Goal: Information Seeking & Learning: Learn about a topic

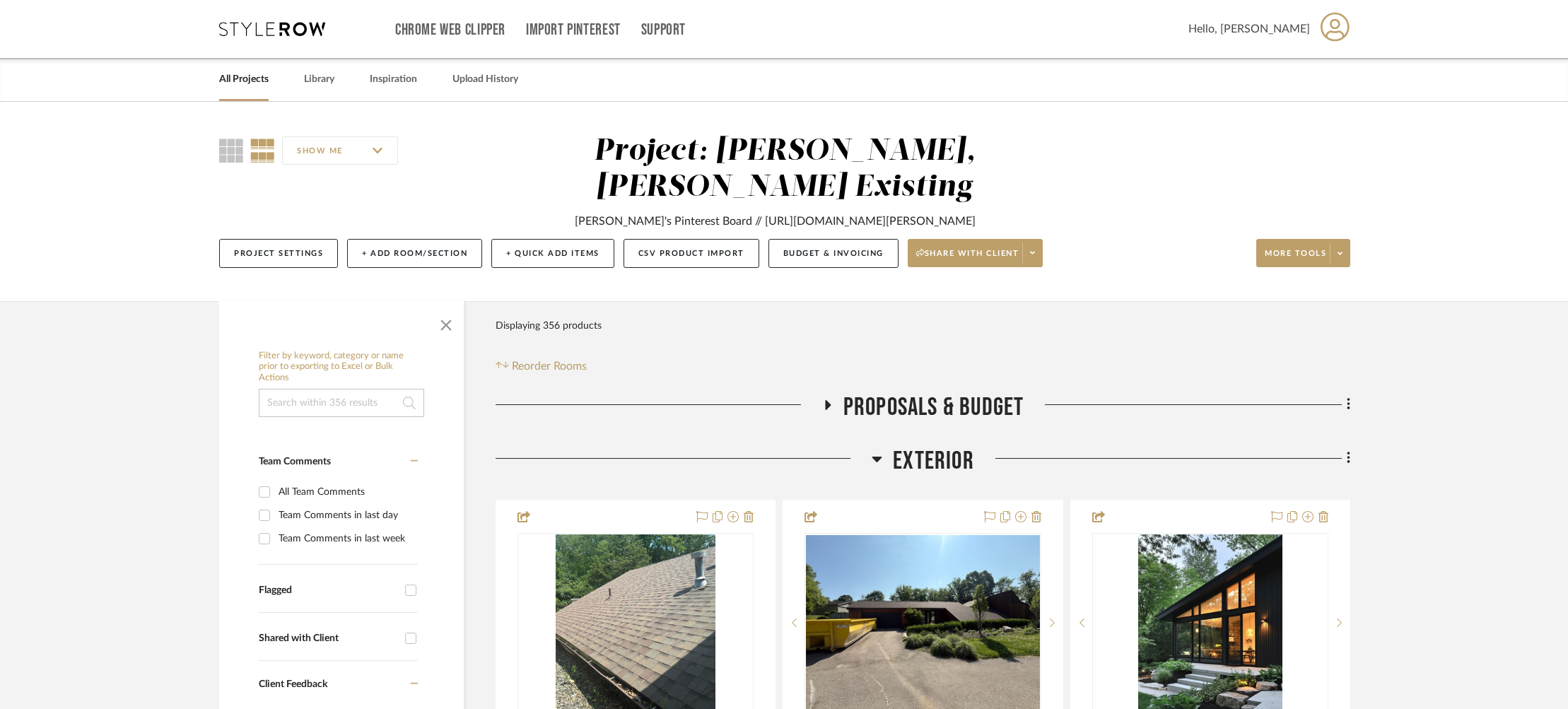
click at [276, 89] on div "All Projects Library Inspiration Upload History" at bounding box center [784, 79] width 1172 height 43
click at [249, 86] on link "All Projects" at bounding box center [244, 80] width 49 height 19
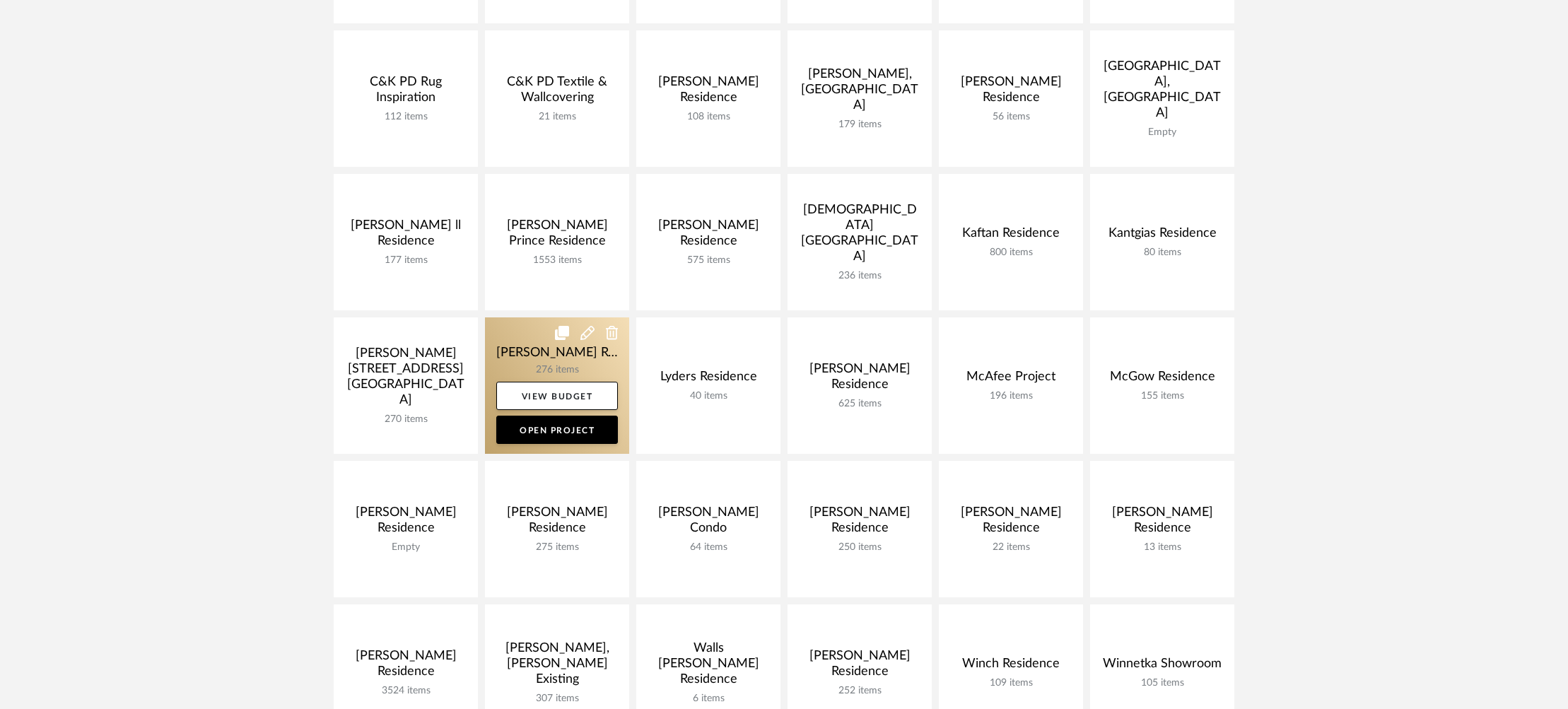
scroll to position [373, 0]
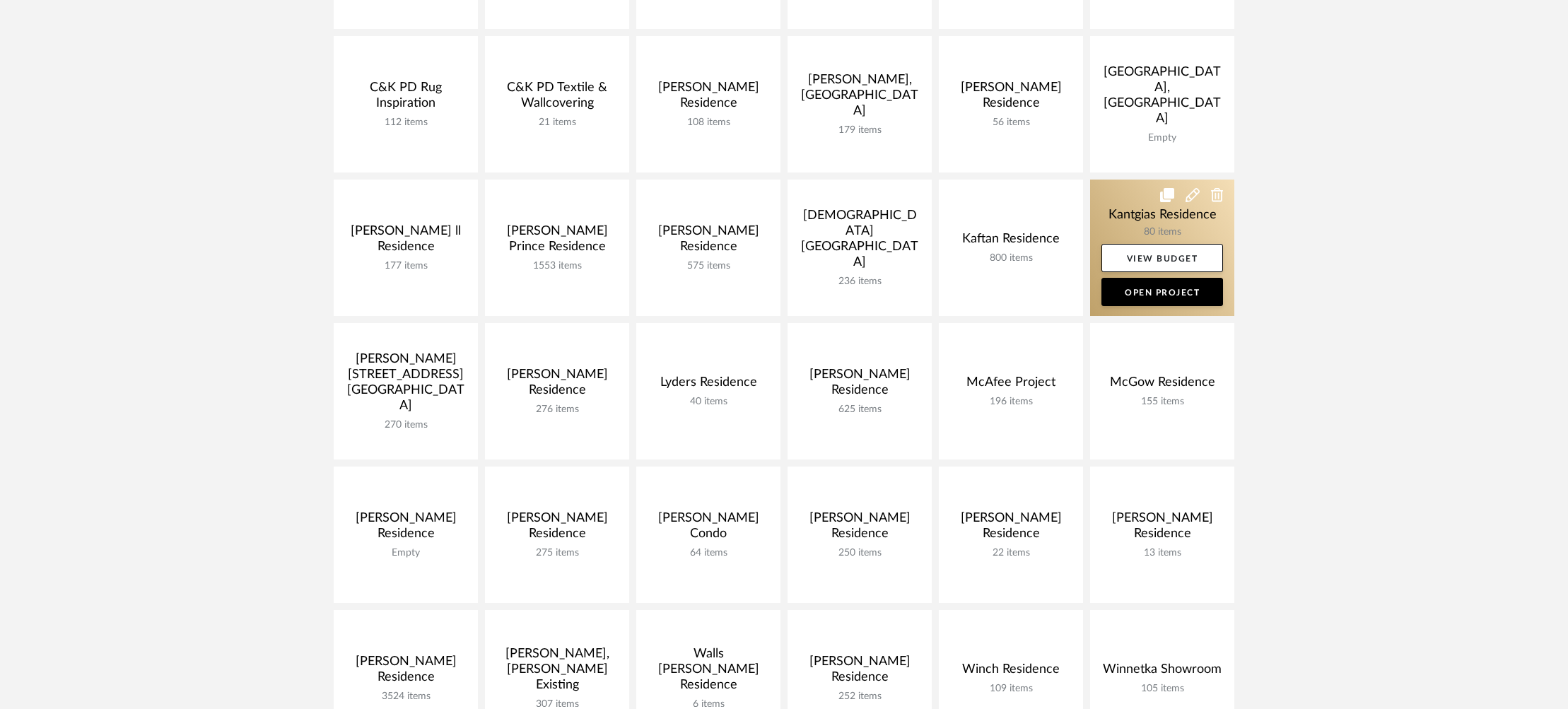
click at [1099, 206] on link at bounding box center [1163, 248] width 144 height 137
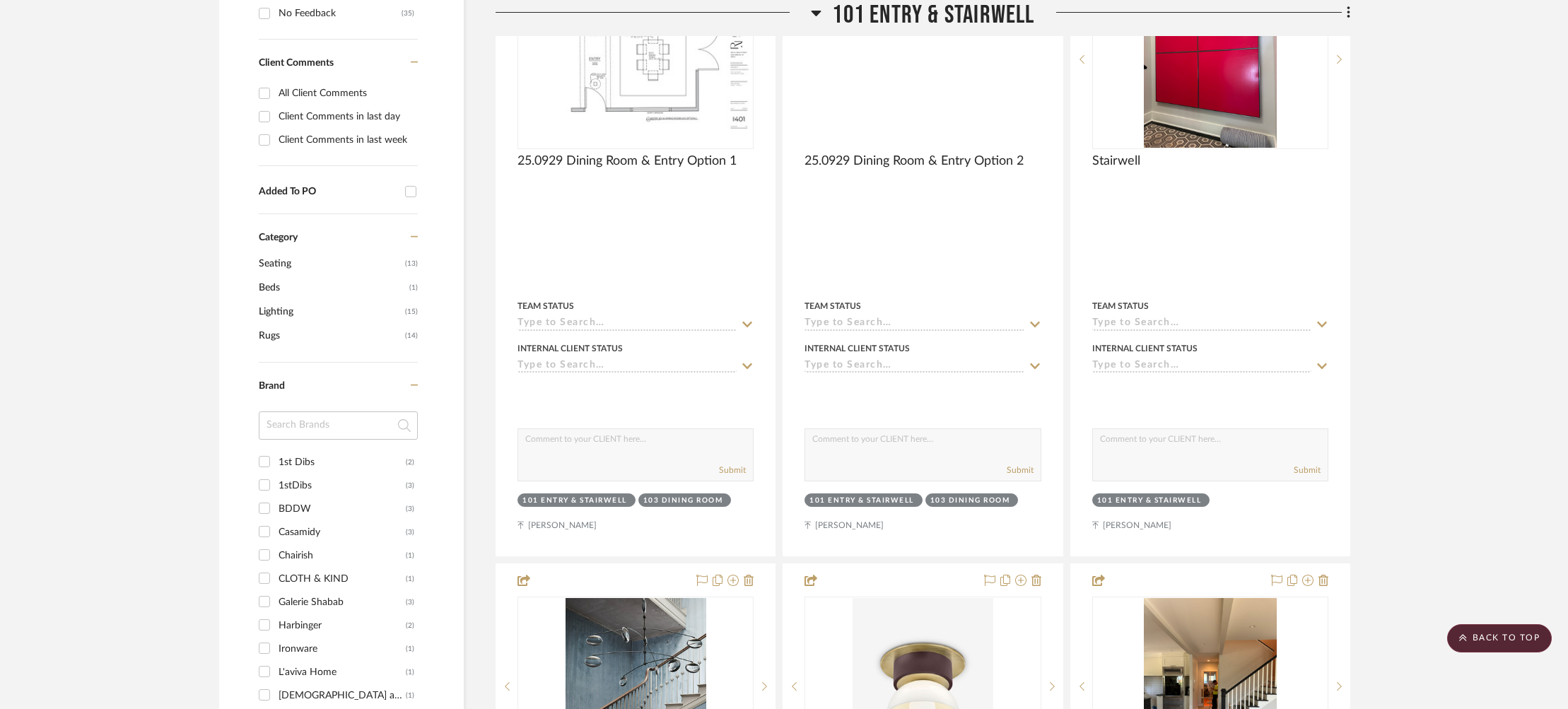
scroll to position [320, 0]
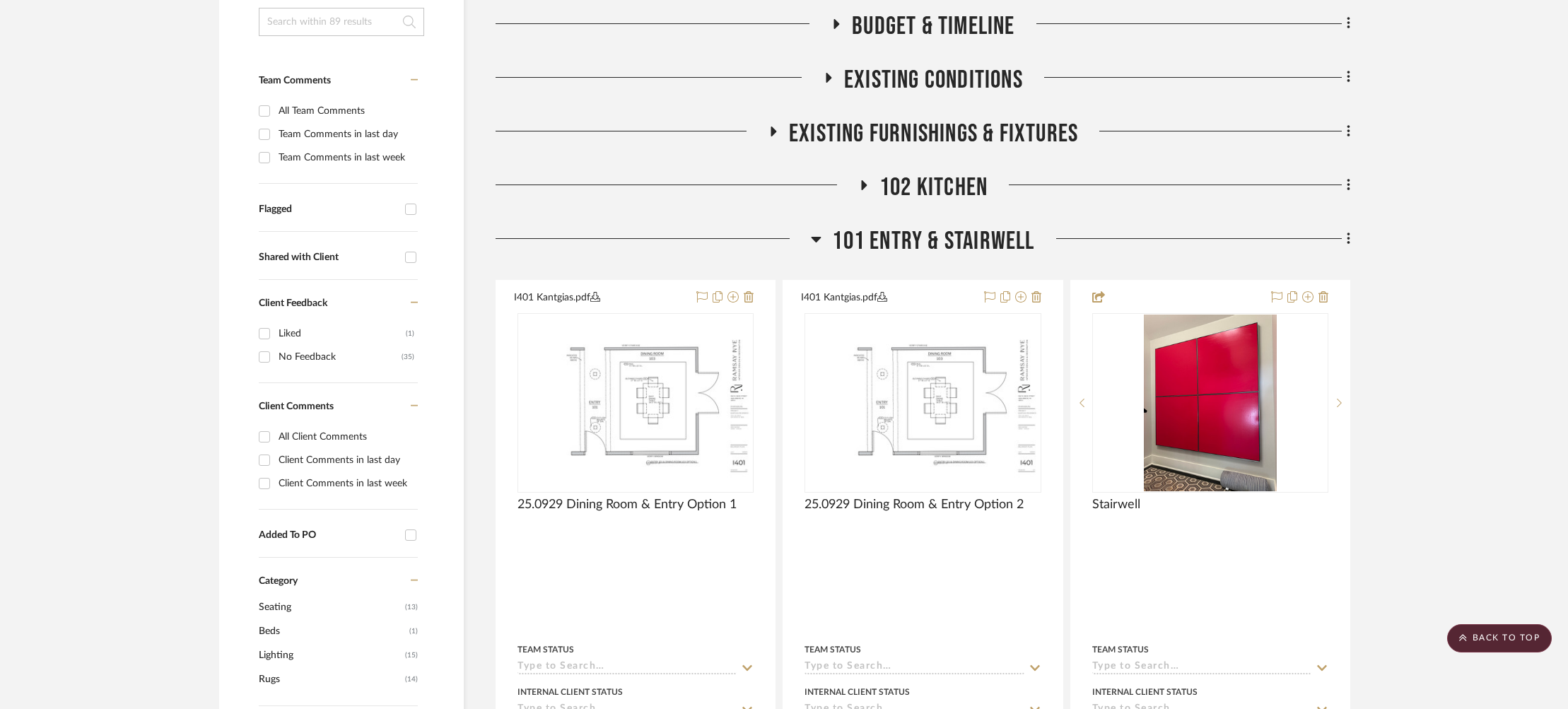
click at [942, 227] on span "101 Entry & Stairwell" at bounding box center [934, 241] width 202 height 31
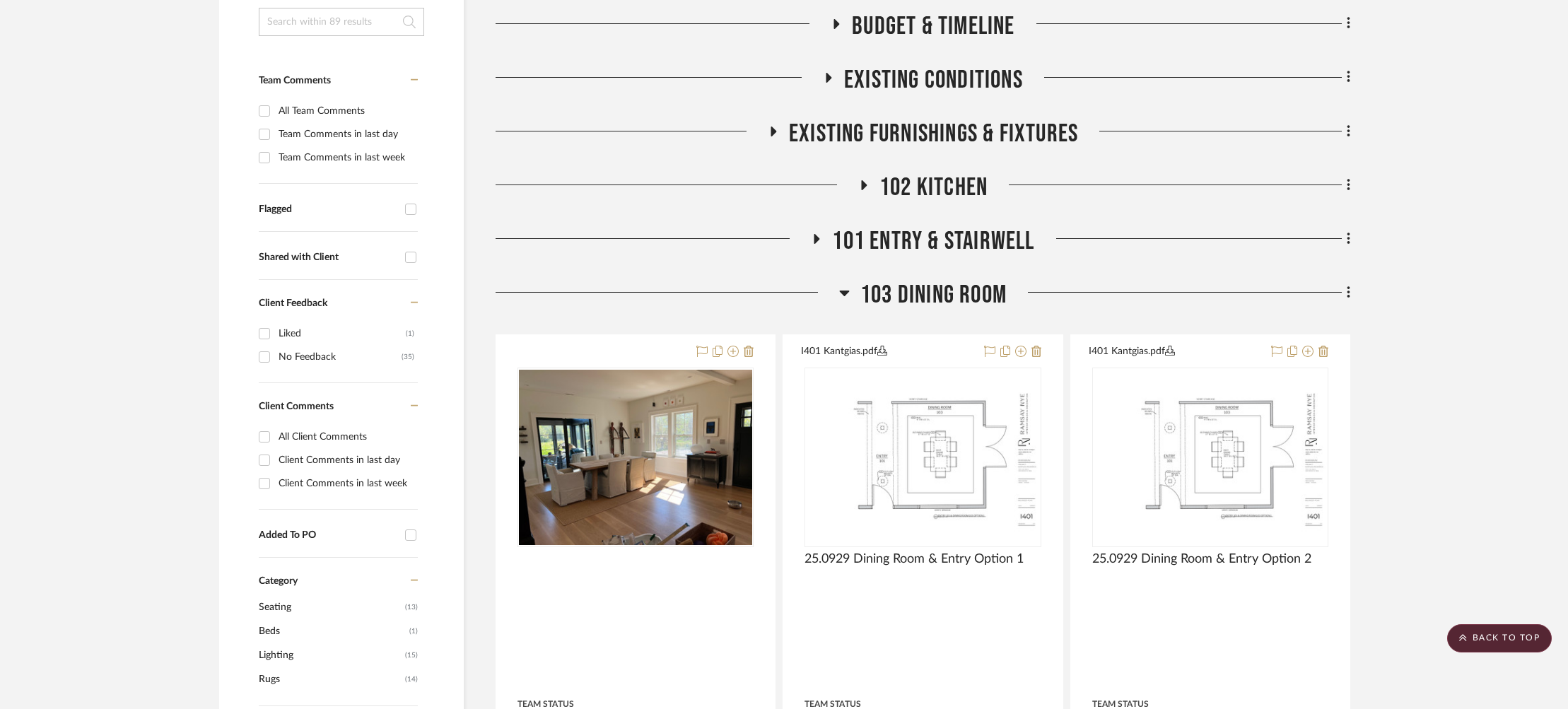
click at [938, 194] on span "102 Kitchen" at bounding box center [934, 188] width 108 height 31
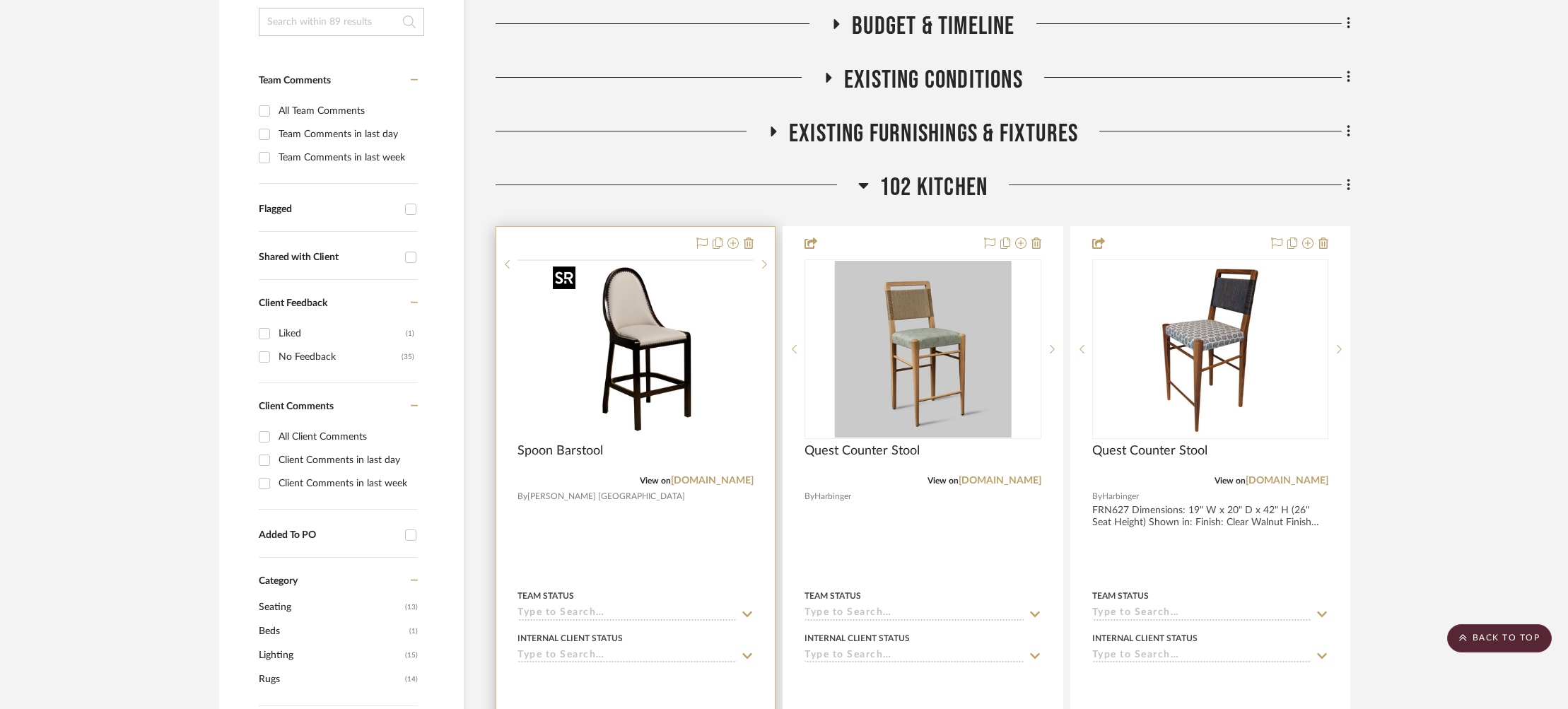
click at [0, 0] on img at bounding box center [0, 0] width 0 height 0
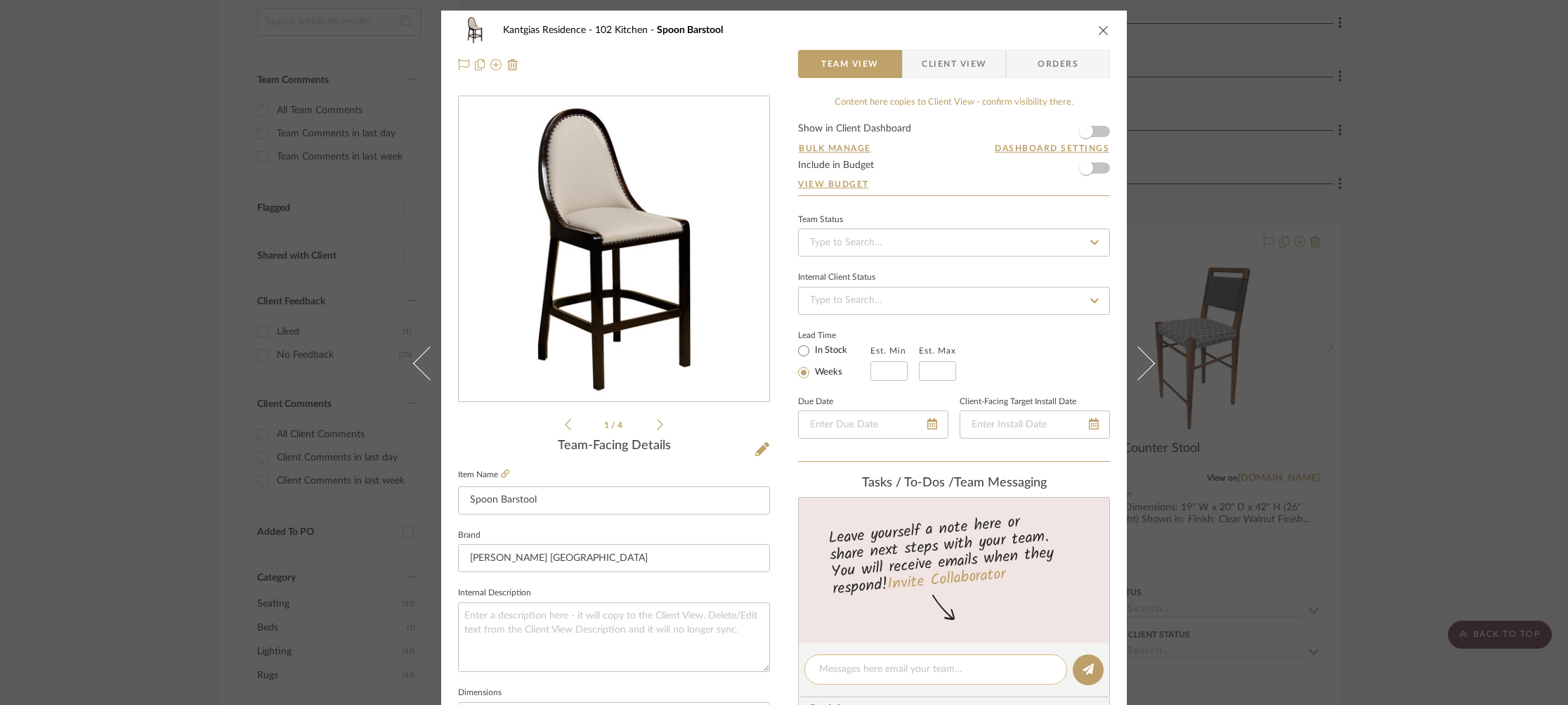
click at [919, 668] on textarea at bounding box center [936, 669] width 233 height 14
type textarea "R"
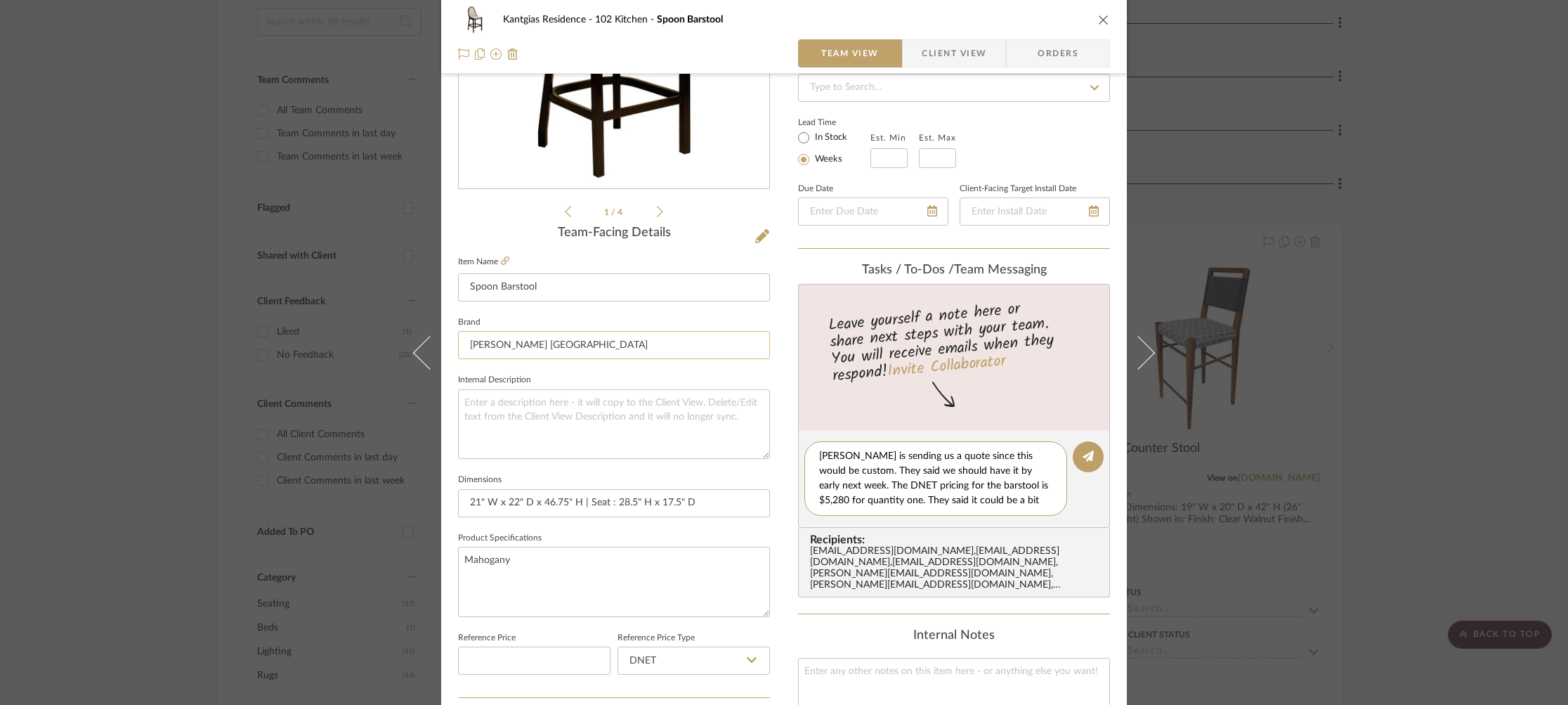
drag, startPoint x: 888, startPoint y: 481, endPoint x: 758, endPoint y: 353, distance: 182.4
click at [758, 353] on div "Kantgias Residence 102 Kitchen Spoon Barstool Team View Client View Orders 1 / …" at bounding box center [784, 446] width 686 height 1298
paste textarea "[PERSON_NAME] is putting together a quote for us since this will be a custom pi…"
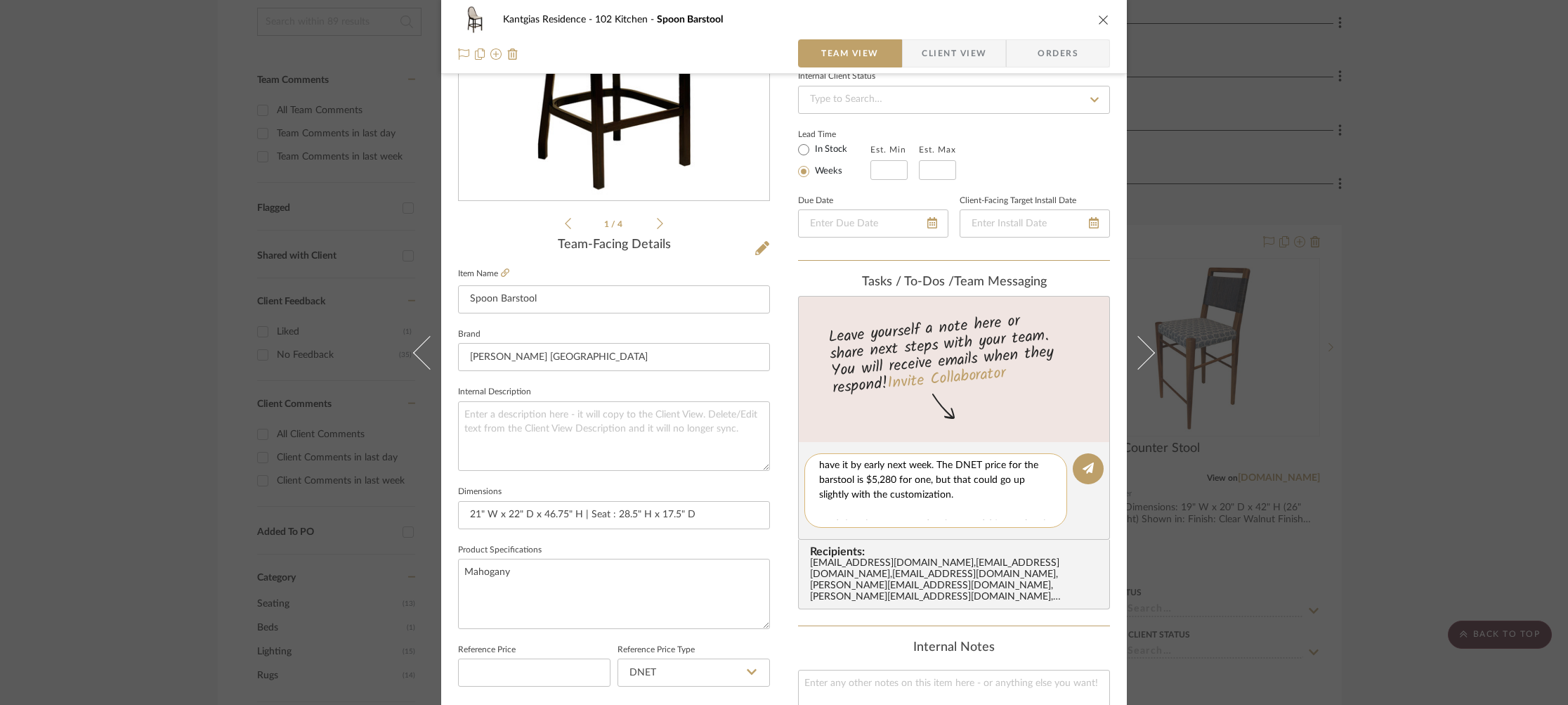
scroll to position [33, 0]
drag, startPoint x: 851, startPoint y: 477, endPoint x: 803, endPoint y: 478, distance: 48.0
click at [805, 478] on div "[PERSON_NAME] is putting together a quote for us since this will be a custom pi…" at bounding box center [936, 491] width 263 height 75
click at [960, 507] on textarea "[PERSON_NAME] is putting together a quote for us since this will be a custom pi…" at bounding box center [940, 491] width 244 height 59
click at [965, 476] on textarea "[PERSON_NAME] is putting together a quote for us since this will be a custom pi…" at bounding box center [940, 491] width 244 height 59
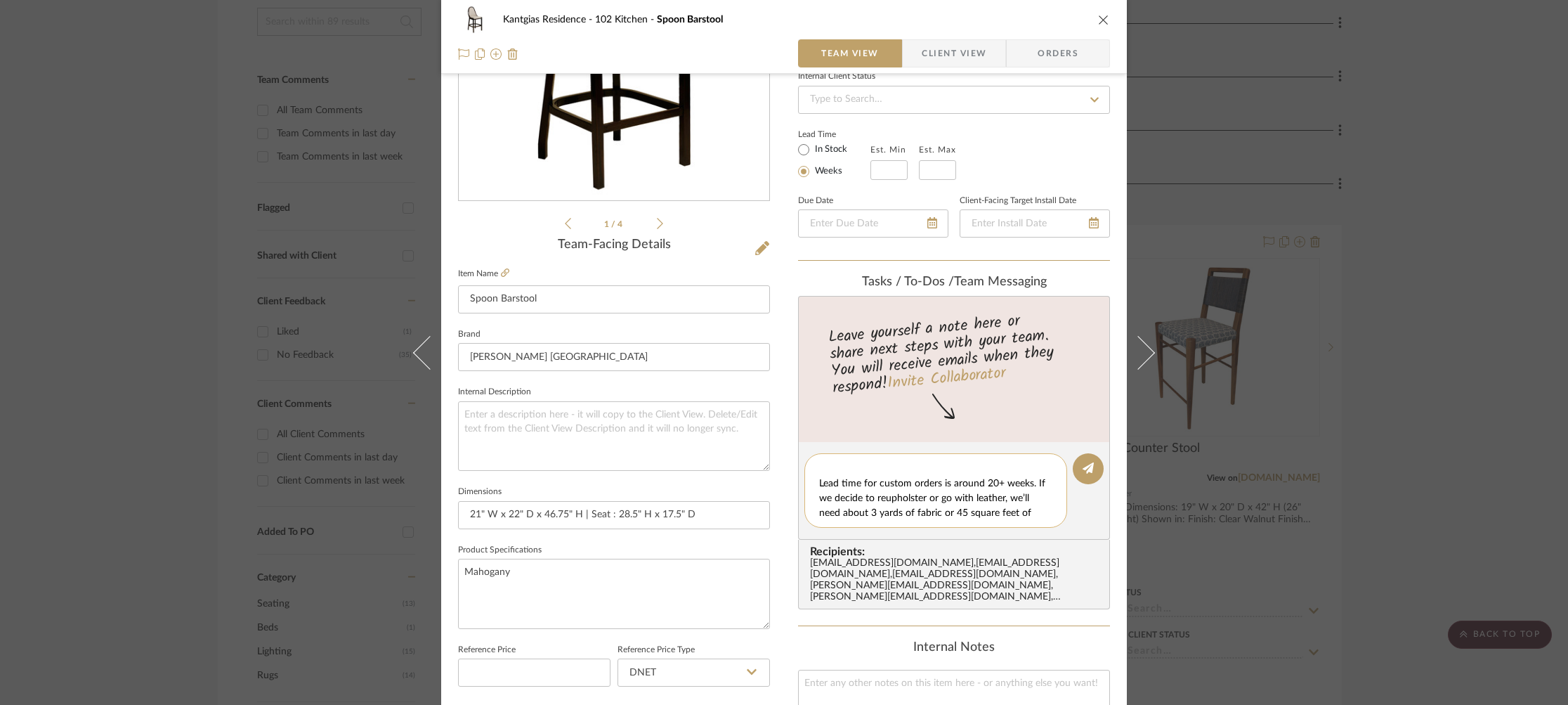
scroll to position [52, 0]
drag, startPoint x: 917, startPoint y: 475, endPoint x: 902, endPoint y: 478, distance: 15.3
click at [902, 478] on textarea "[PERSON_NAME] is putting together a quote for us since this will be a custom pi…" at bounding box center [940, 491] width 244 height 59
type textarea "[PERSON_NAME] is putting together a quote for us since this will be a custom pi…"
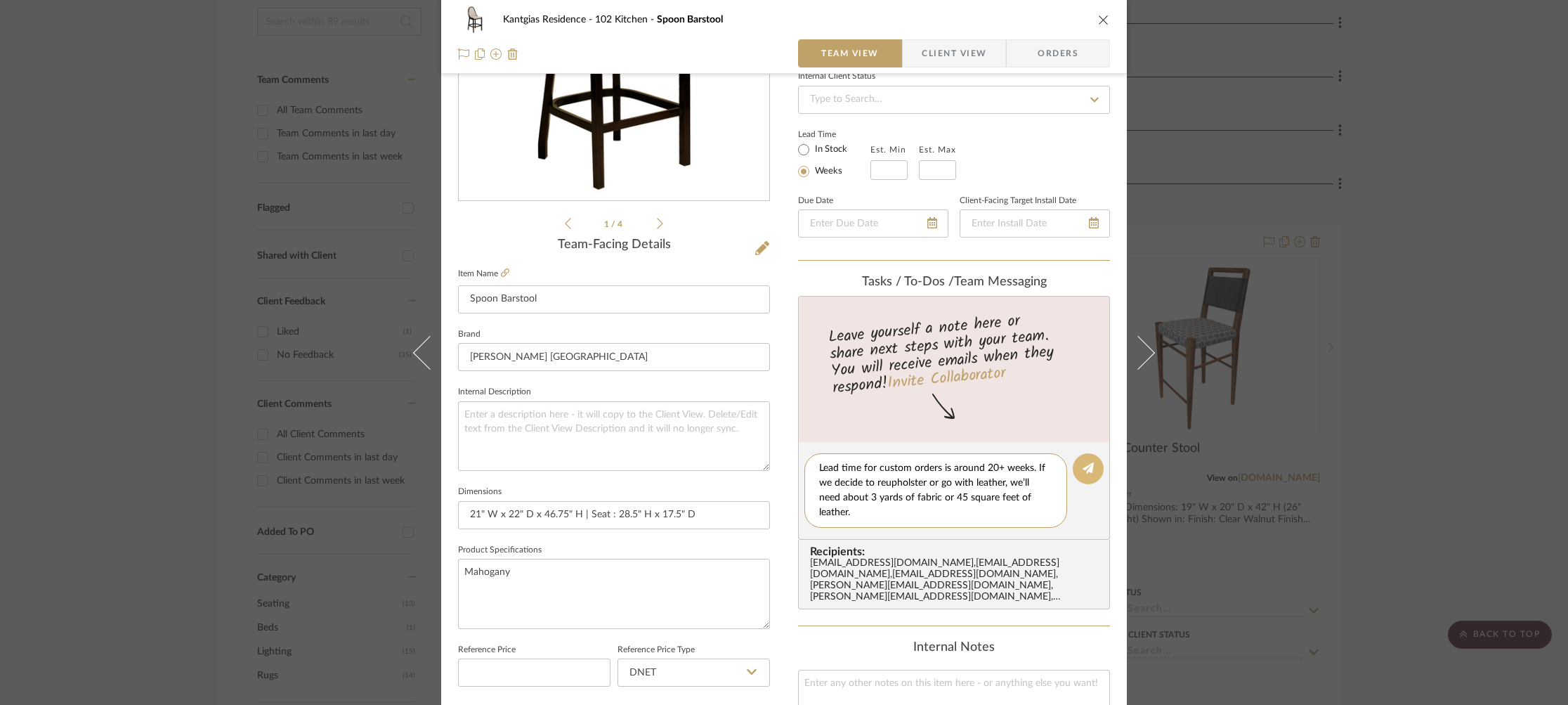
click at [1098, 470] on button at bounding box center [1089, 469] width 31 height 31
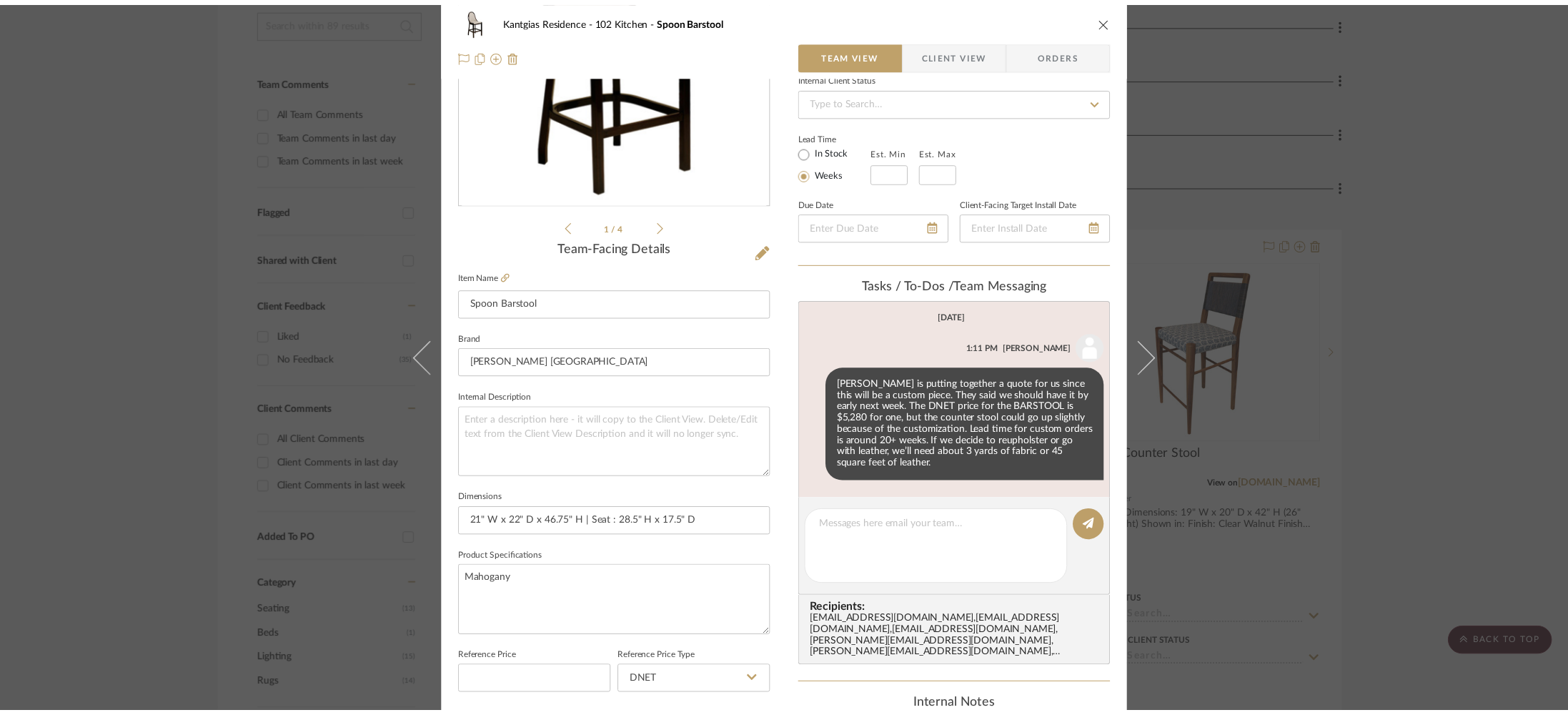
scroll to position [0, 0]
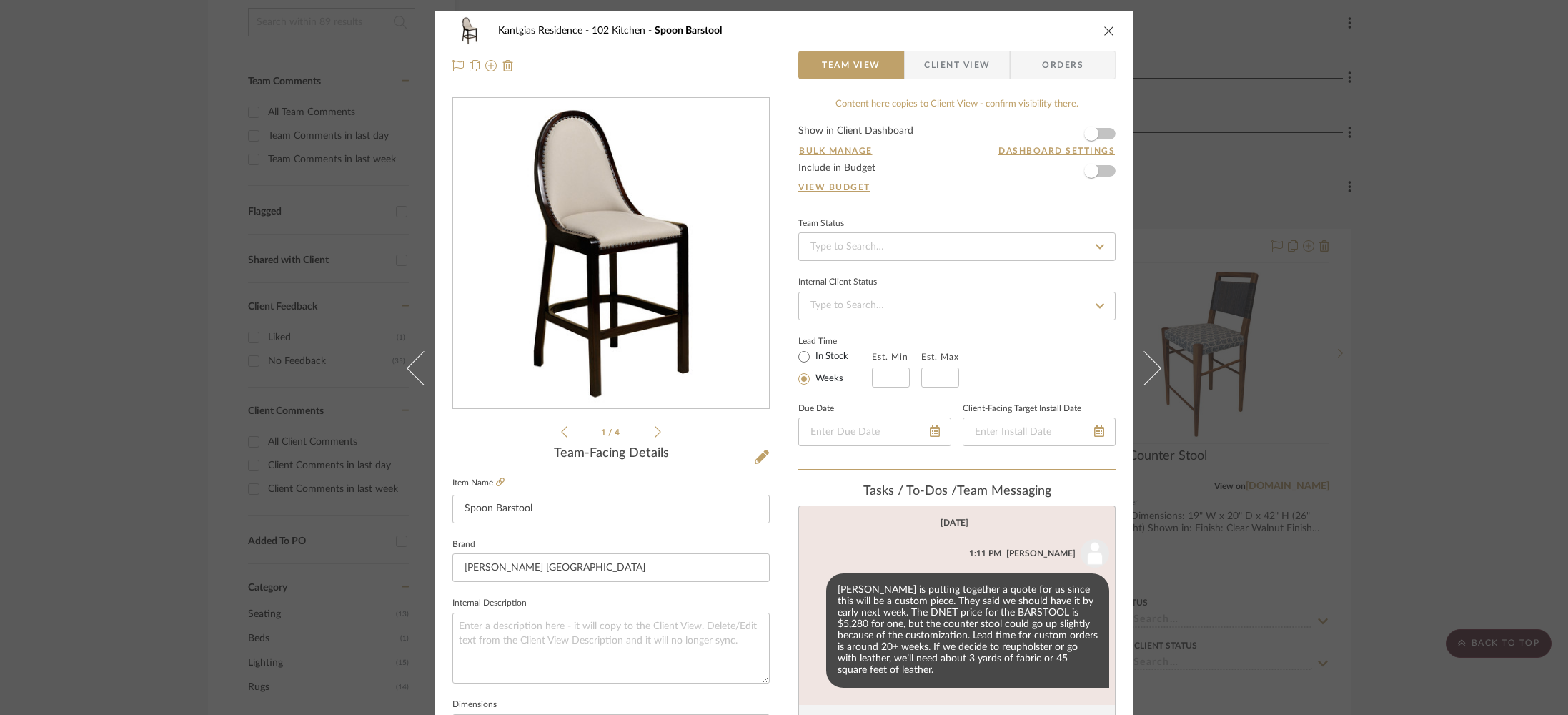
drag, startPoint x: 1274, startPoint y: 188, endPoint x: 1227, endPoint y: 196, distance: 47.7
click at [1274, 188] on div "Kantgias Residence 102 Kitchen Spoon Barstool Team View Client View Orders 1 / …" at bounding box center [784, 357] width 1568 height 715
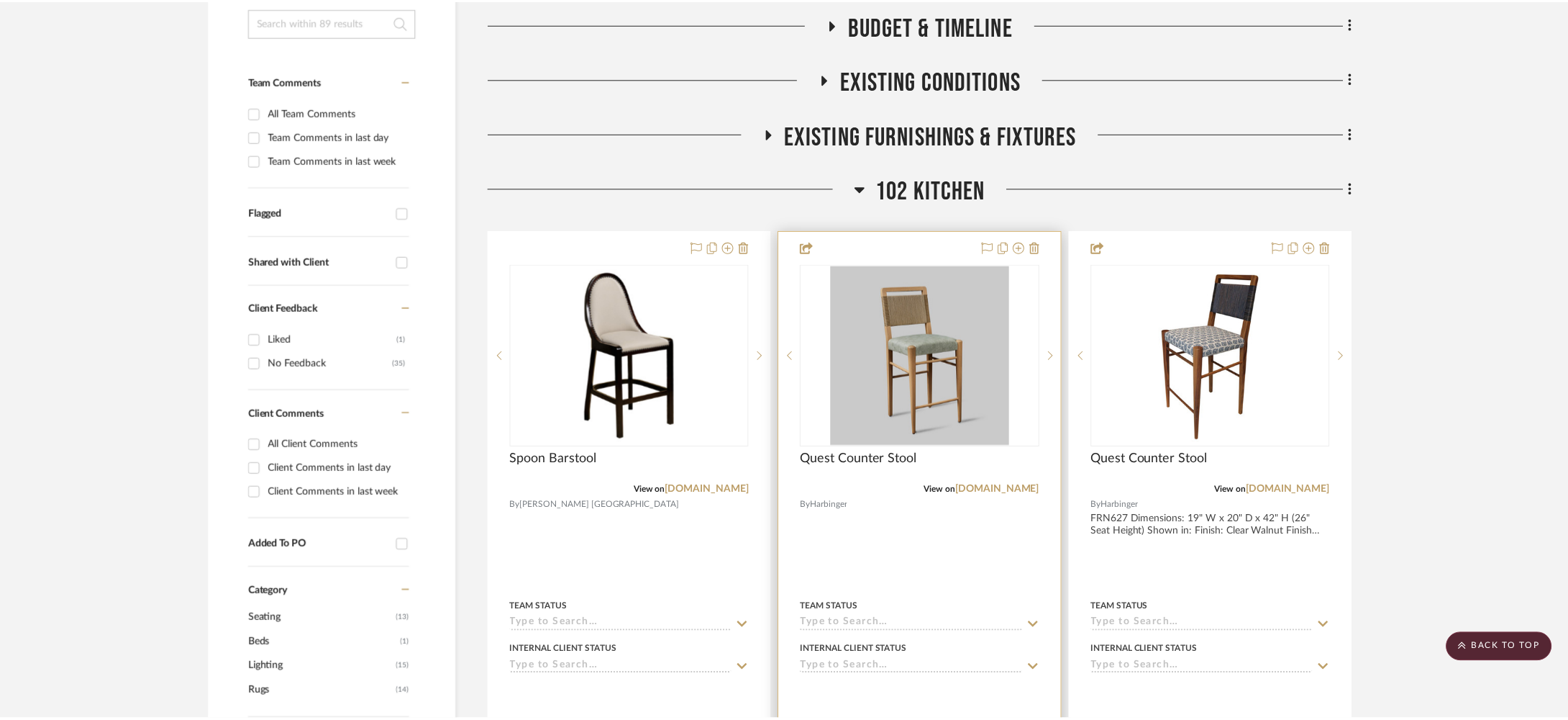
scroll to position [326, 0]
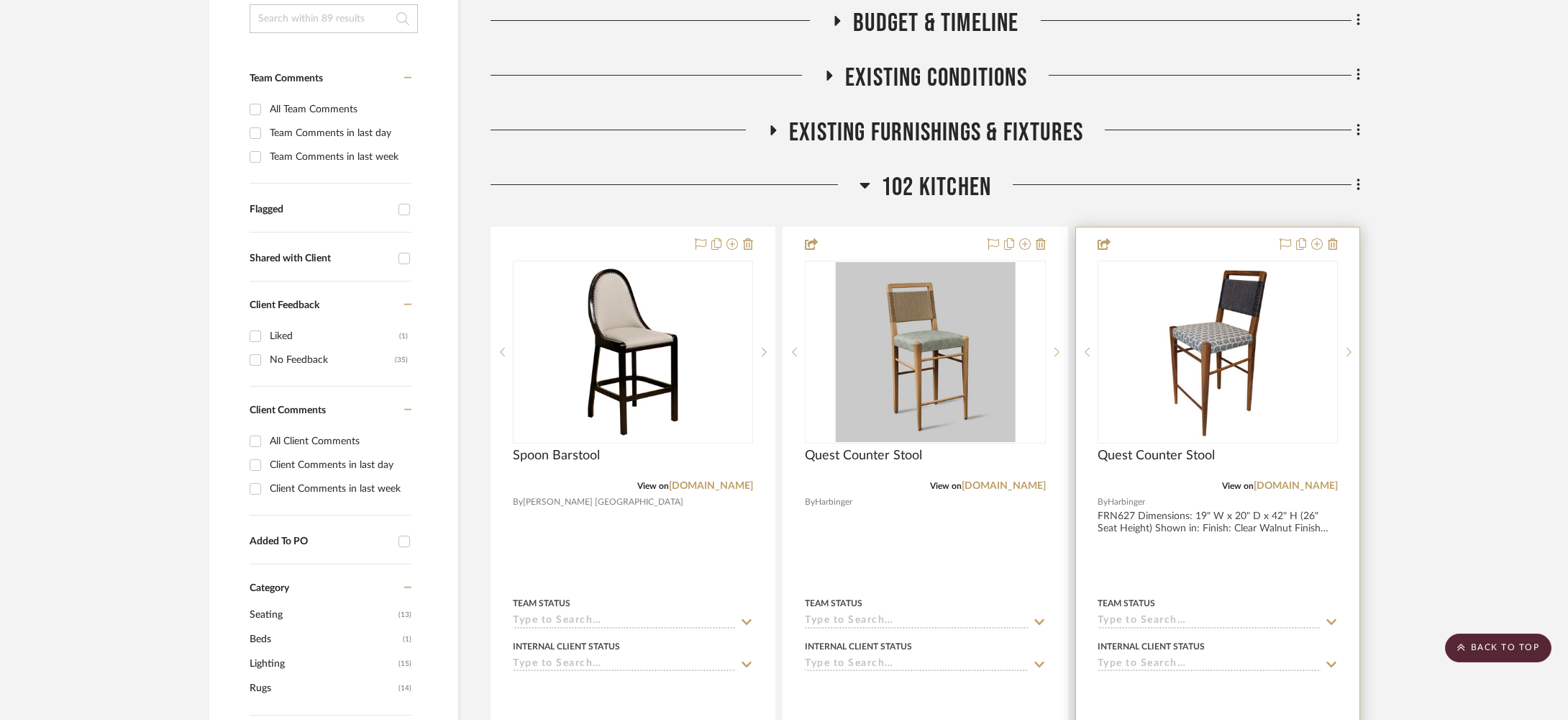
click at [1307, 492] on div "View on [DOMAIN_NAME]" at bounding box center [1217, 485] width 240 height 13
click at [1294, 489] on link "[DOMAIN_NAME]" at bounding box center [1296, 487] width 84 height 10
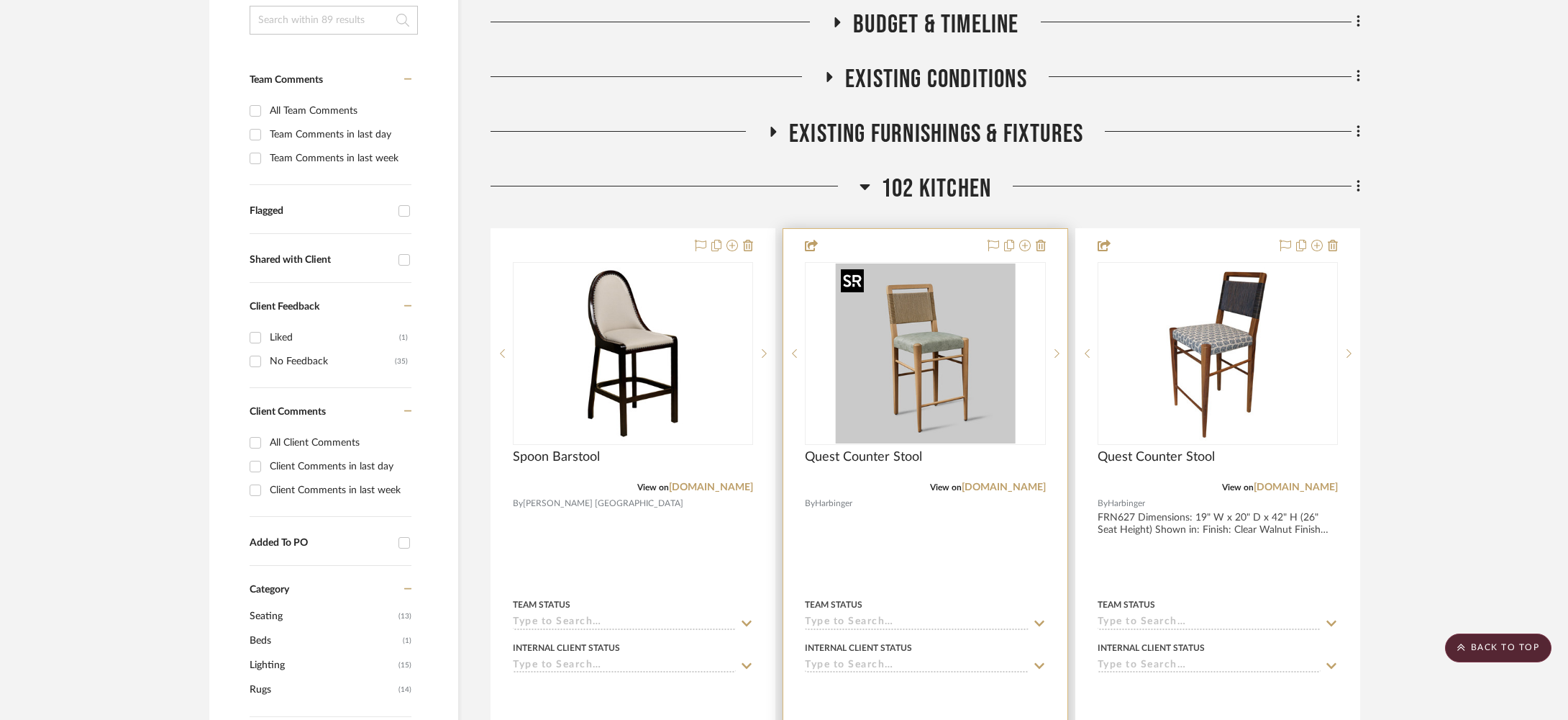
click at [861, 370] on img "0" at bounding box center [926, 354] width 180 height 180
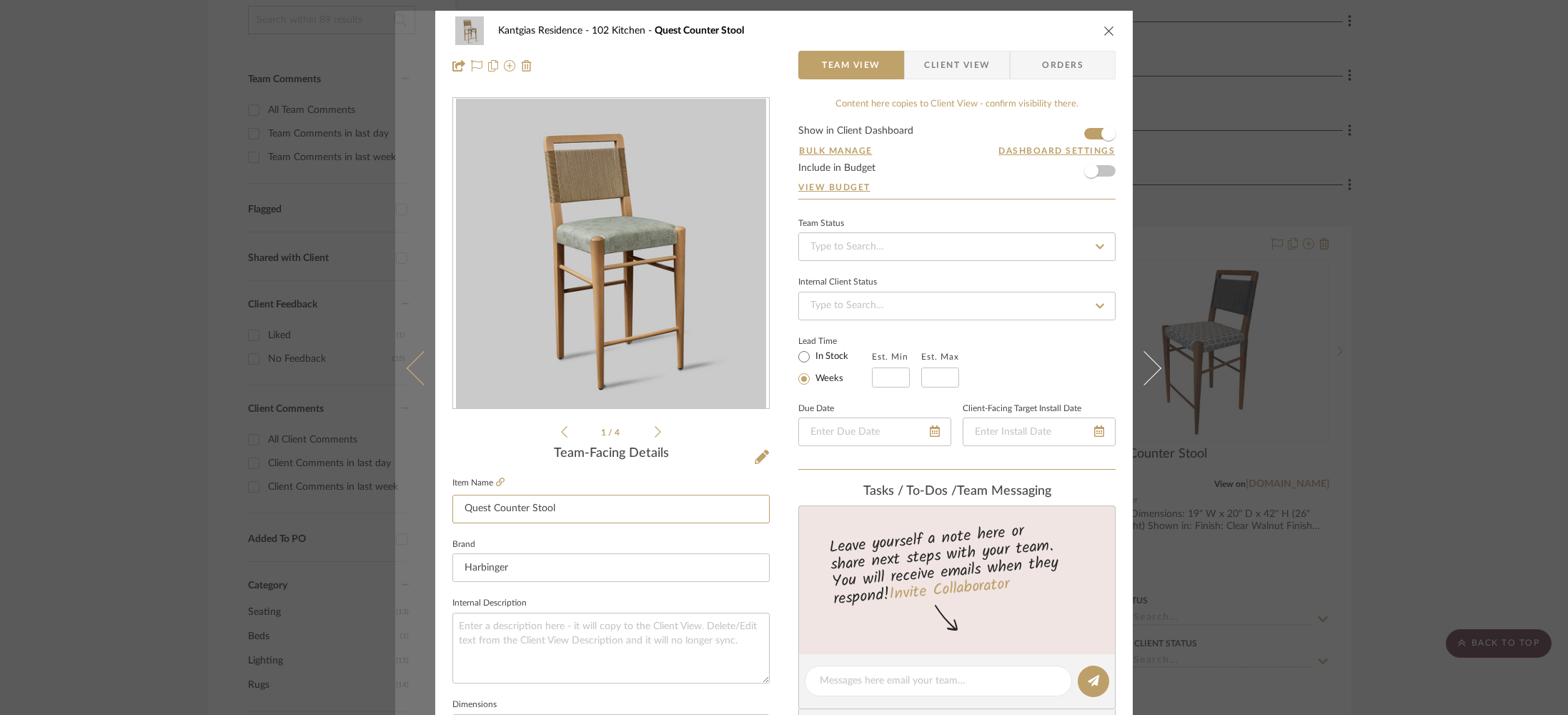
drag, startPoint x: 589, startPoint y: 516, endPoint x: 412, endPoint y: 497, distance: 178.0
click at [412, 497] on mat-dialog-content "Kantgias Residence 102 Kitchen Quest Counter Stool Team View Client View Orders…" at bounding box center [783, 670] width 777 height 1320
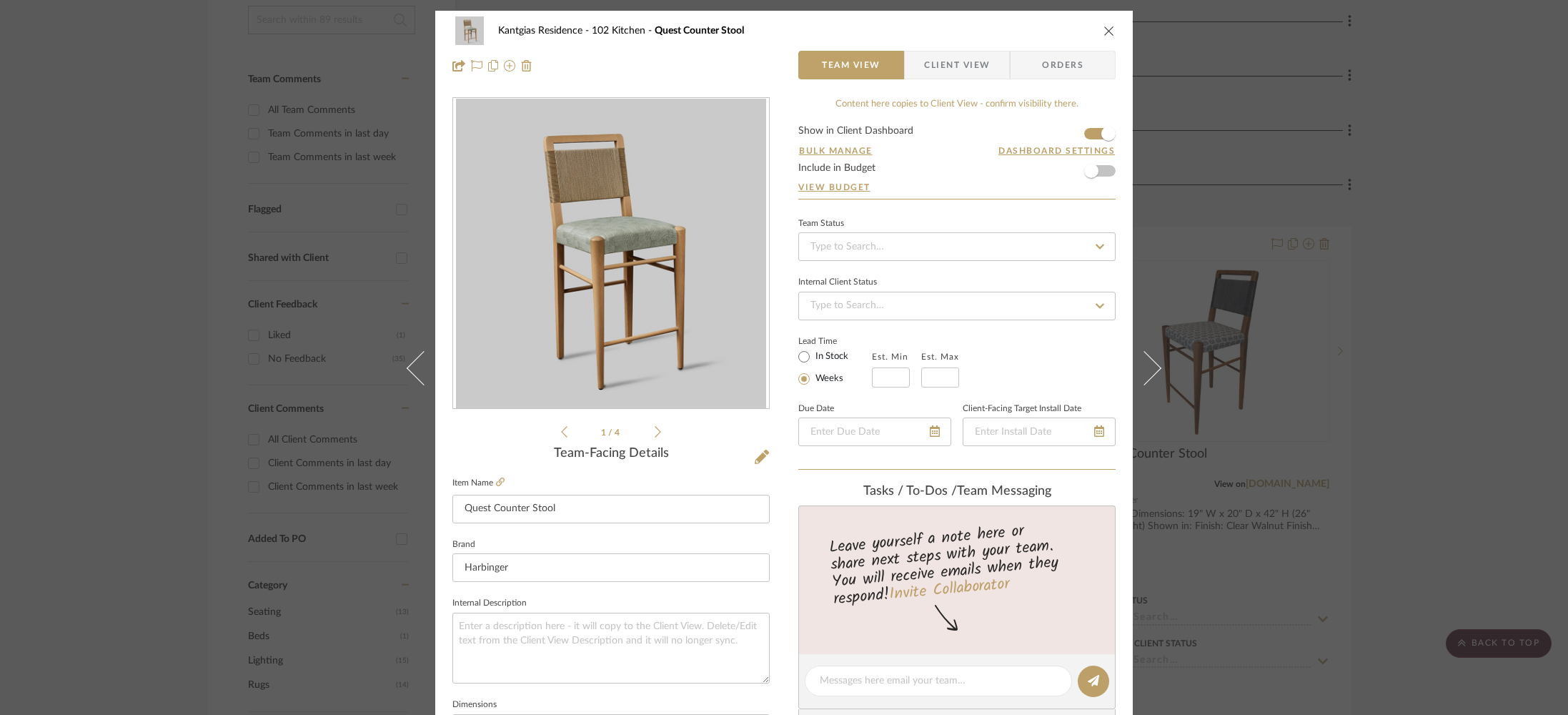
drag, startPoint x: 381, startPoint y: 55, endPoint x: 456, endPoint y: 21, distance: 82.3
click at [381, 55] on div "Kantgias Residence 102 Kitchen Quest Counter Stool Team View Client View Orders…" at bounding box center [784, 357] width 1568 height 715
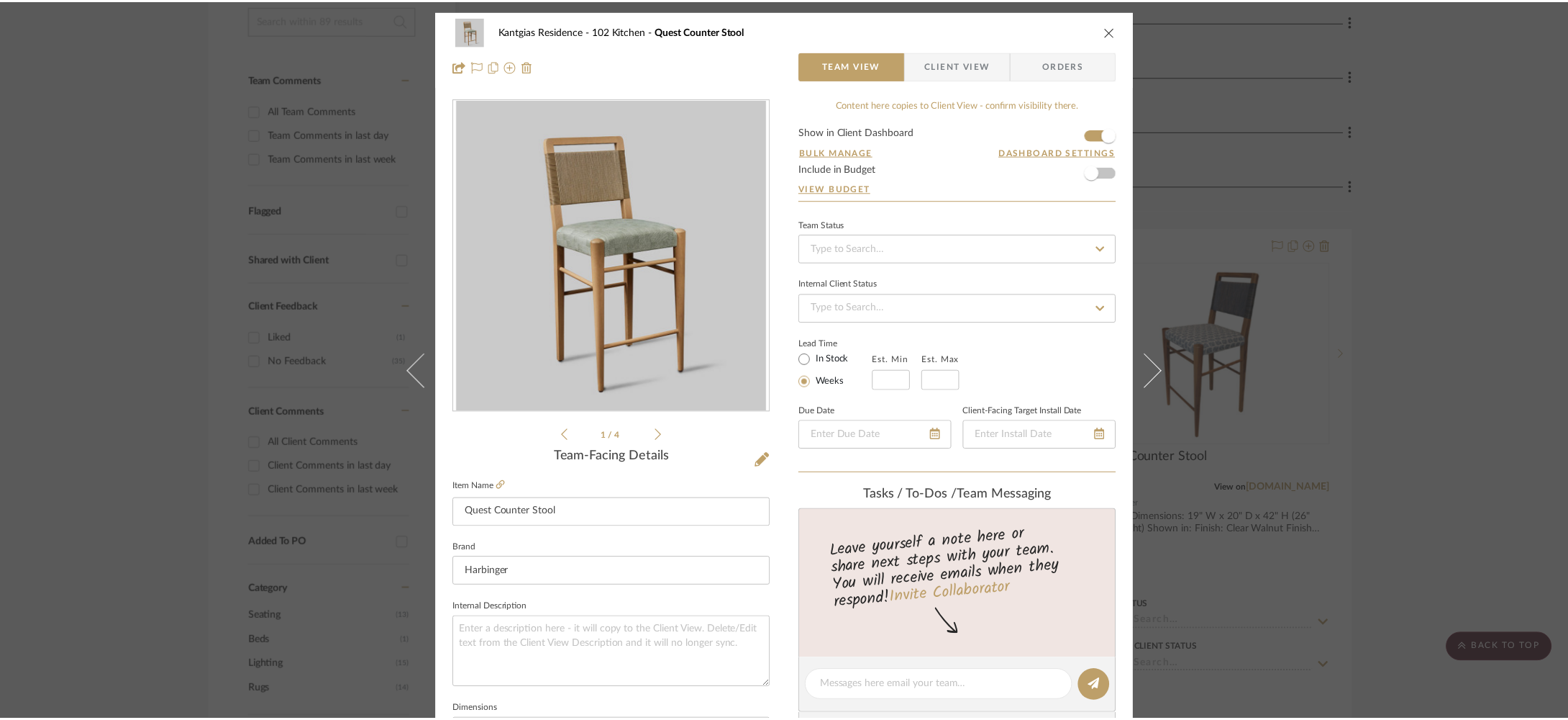
scroll to position [329, 0]
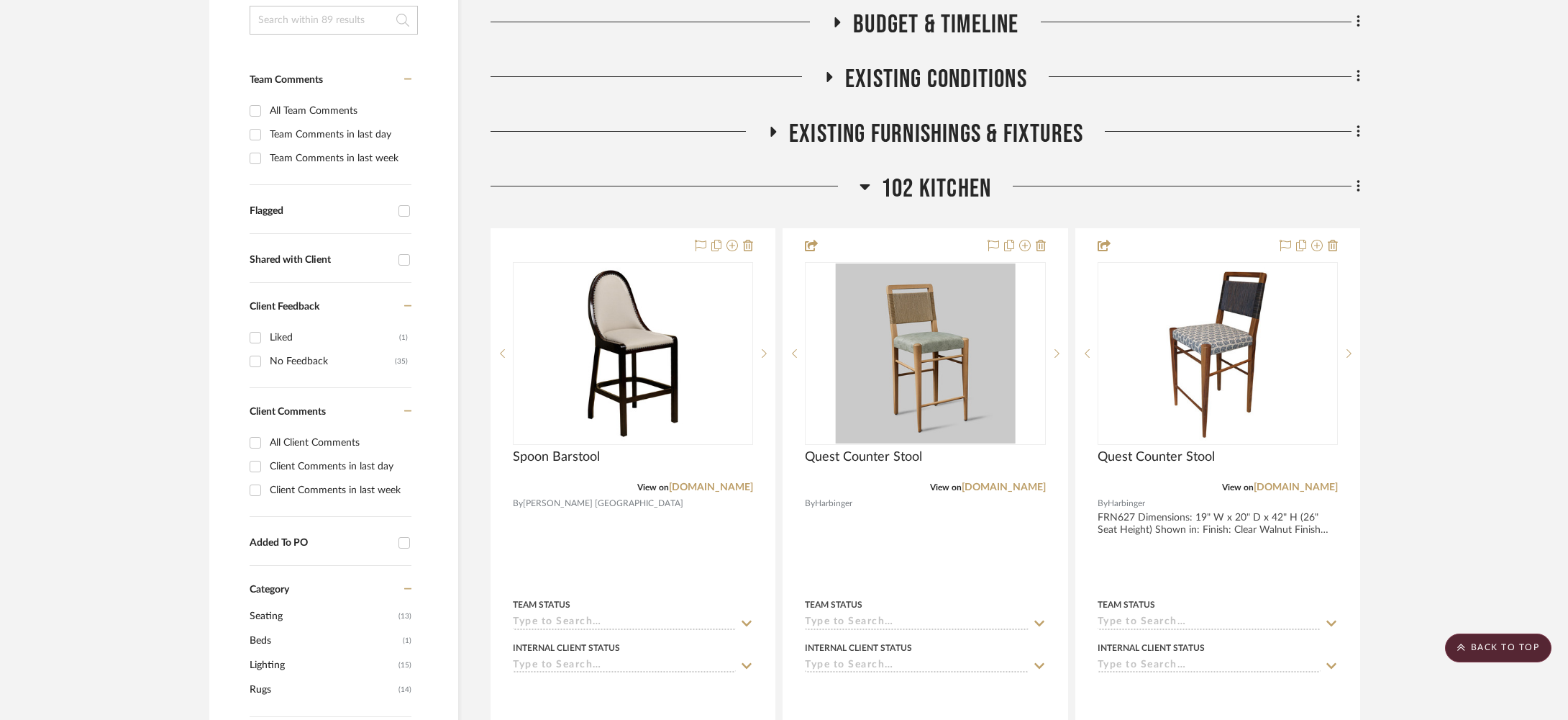
click at [974, 177] on span "102 Kitchen" at bounding box center [936, 189] width 110 height 31
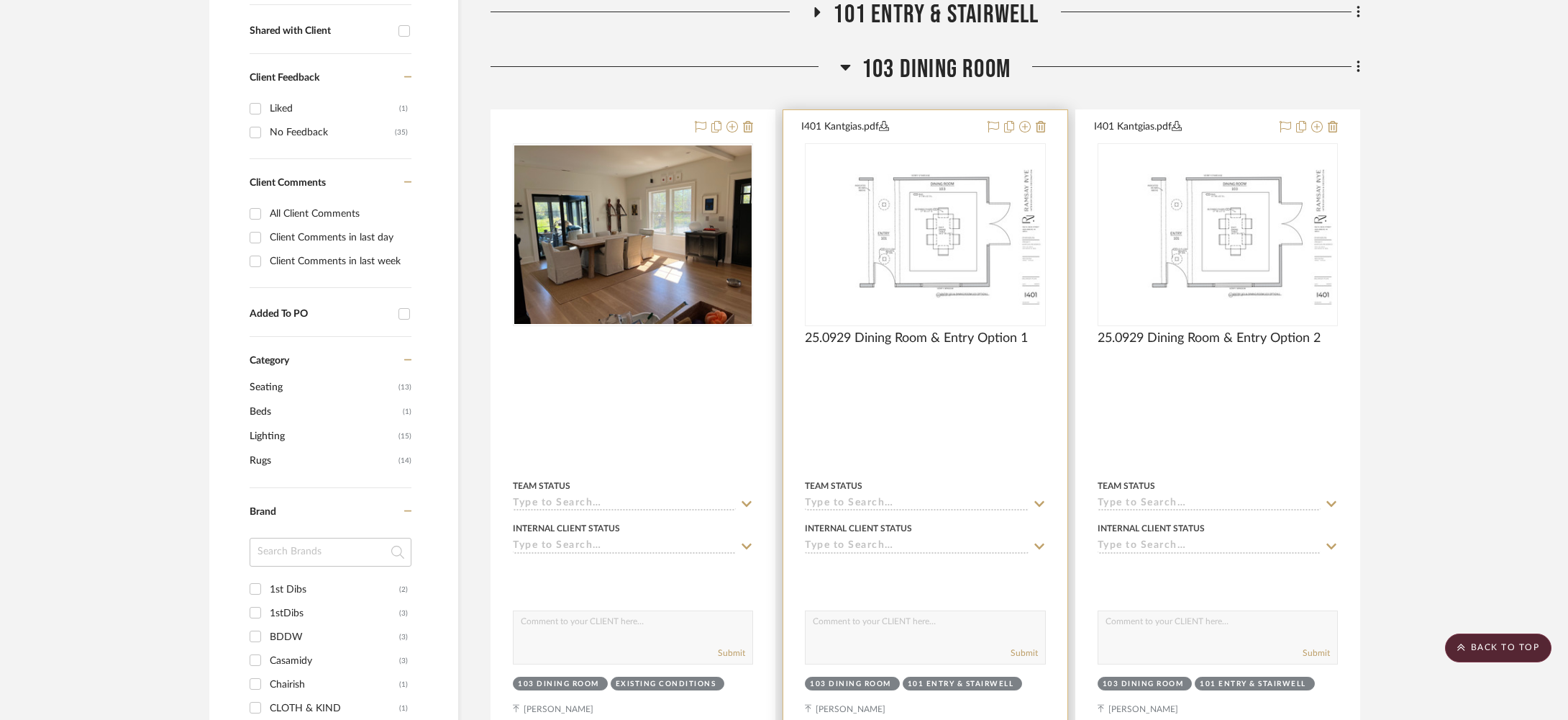
scroll to position [558, 0]
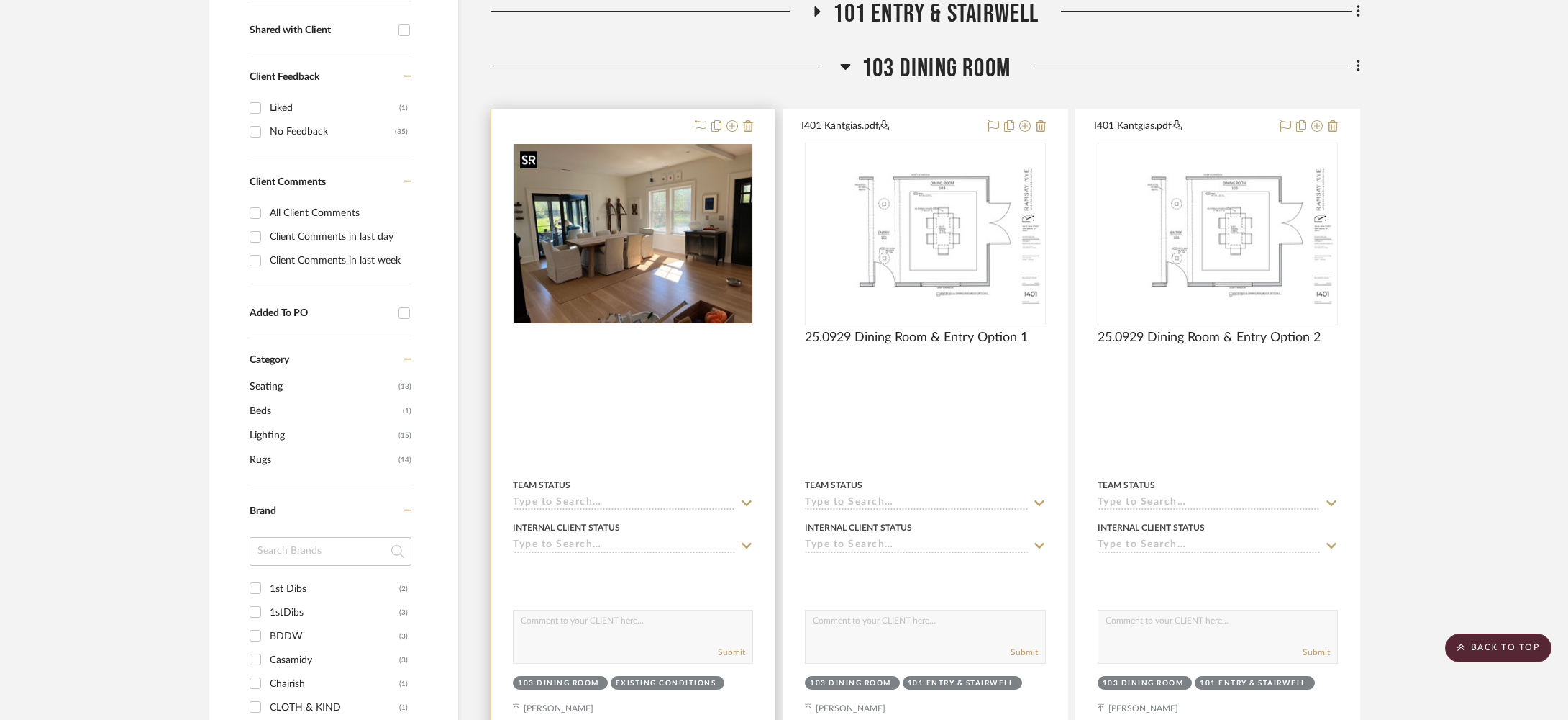
click at [666, 218] on div at bounding box center [633, 233] width 240 height 183
click at [594, 210] on img "0" at bounding box center [633, 234] width 237 height 178
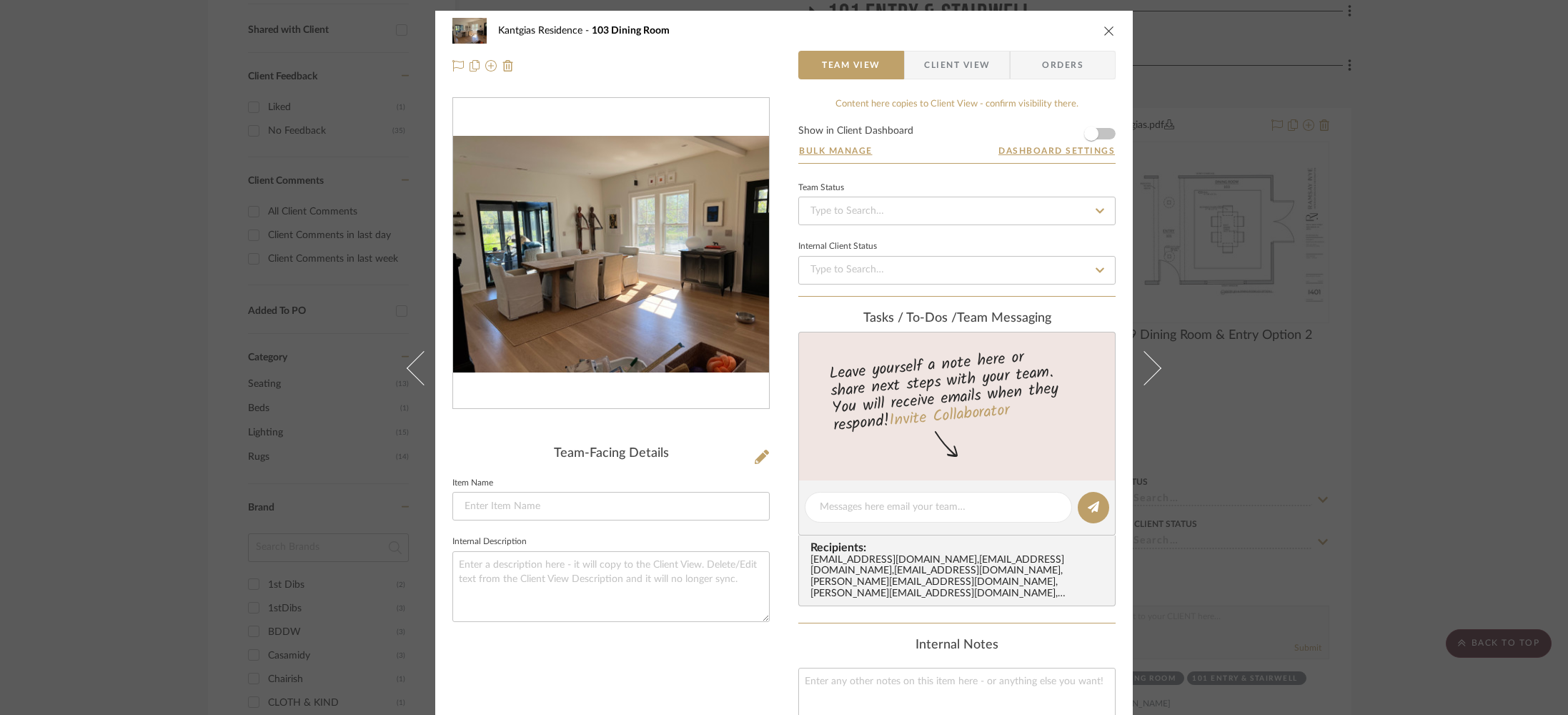
click at [596, 217] on img "0" at bounding box center [611, 254] width 316 height 236
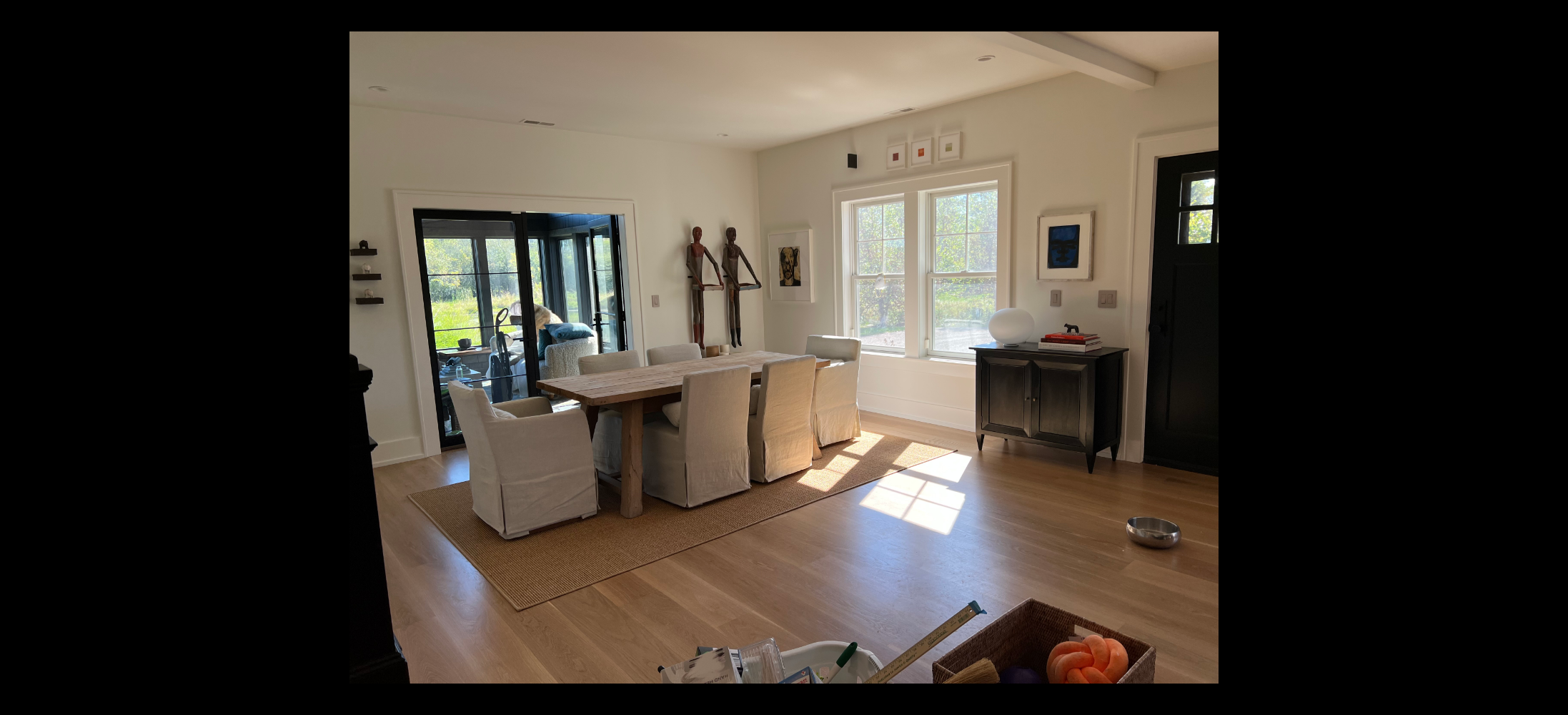
click at [651, 262] on img at bounding box center [783, 357] width 869 height 652
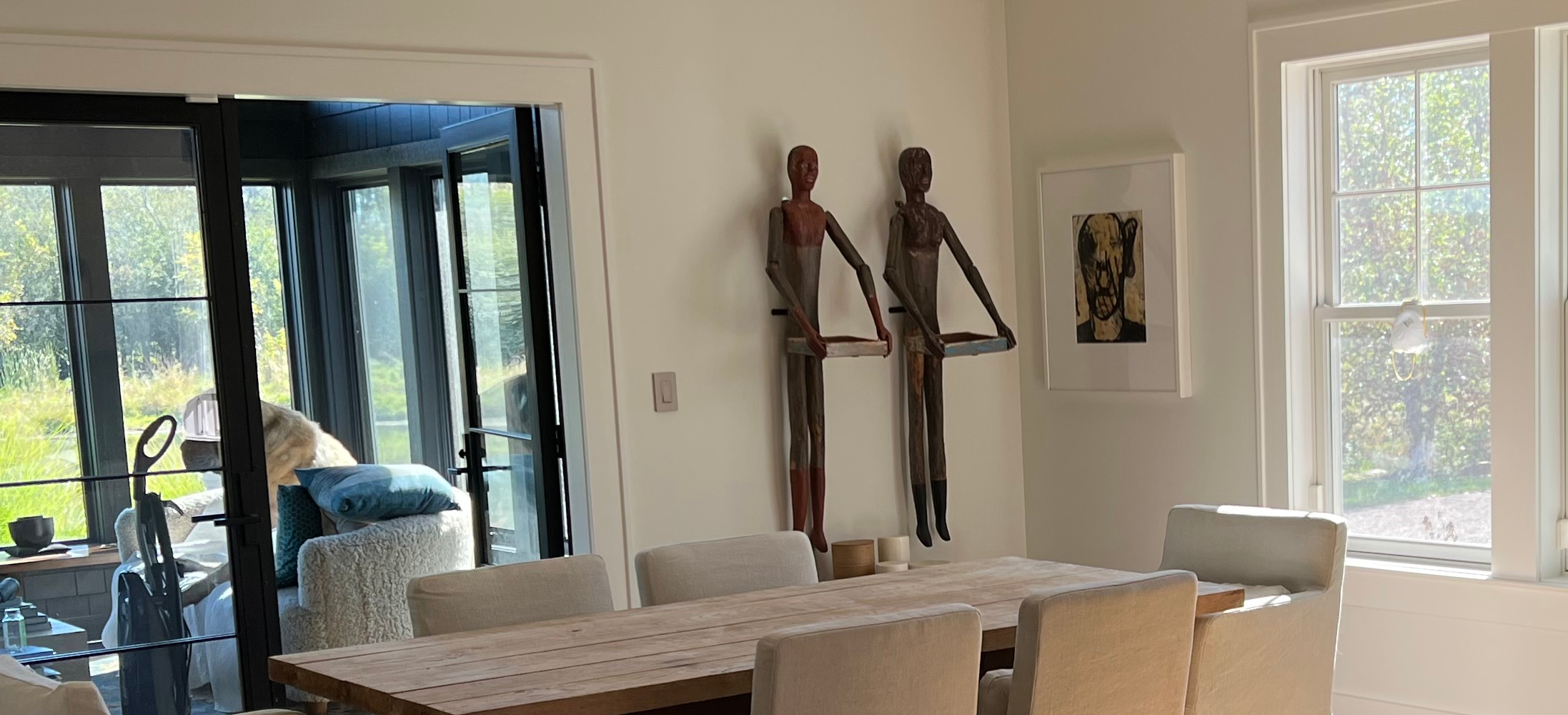
click at [690, 324] on img at bounding box center [1090, 578] width 2881 height 2161
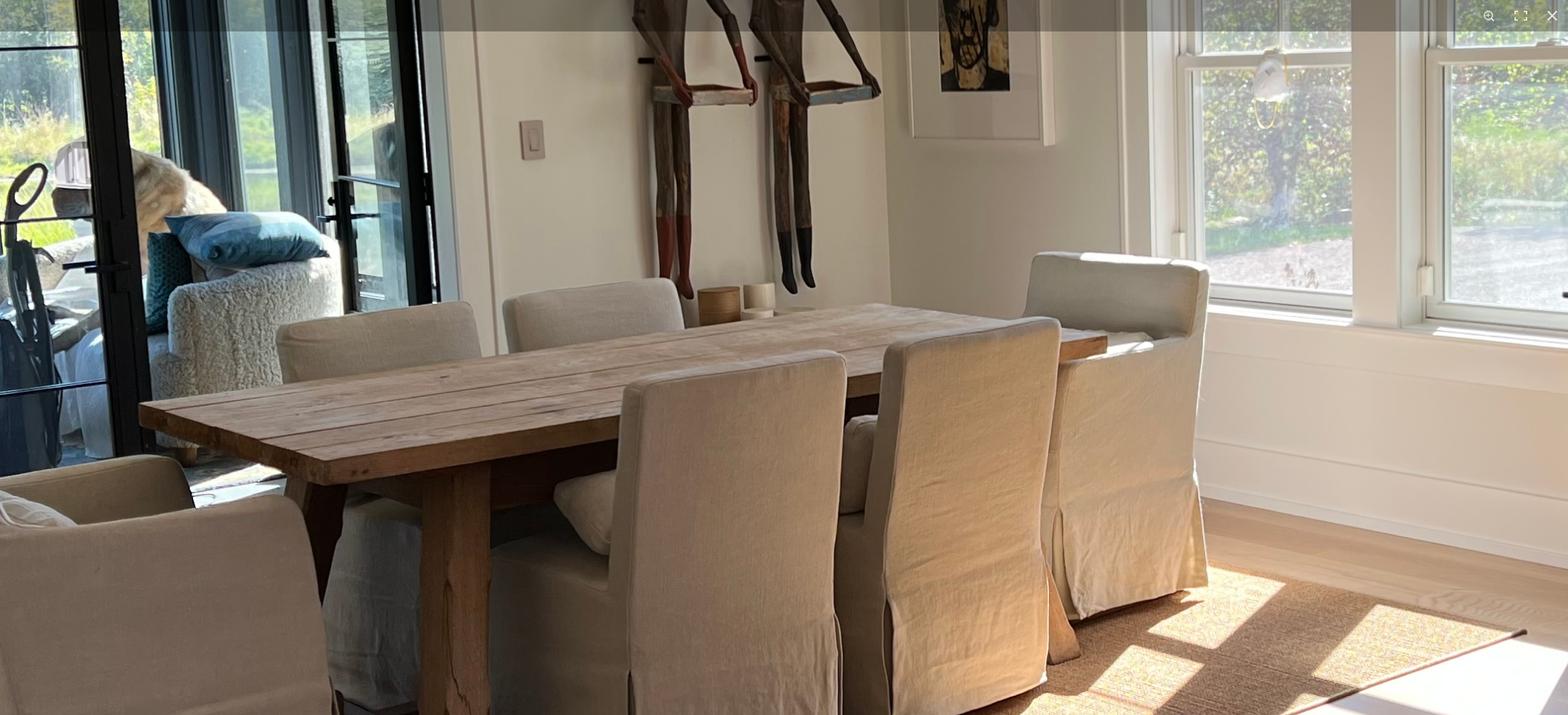
click at [535, 28] on div "1 / 1" at bounding box center [784, 357] width 1568 height 715
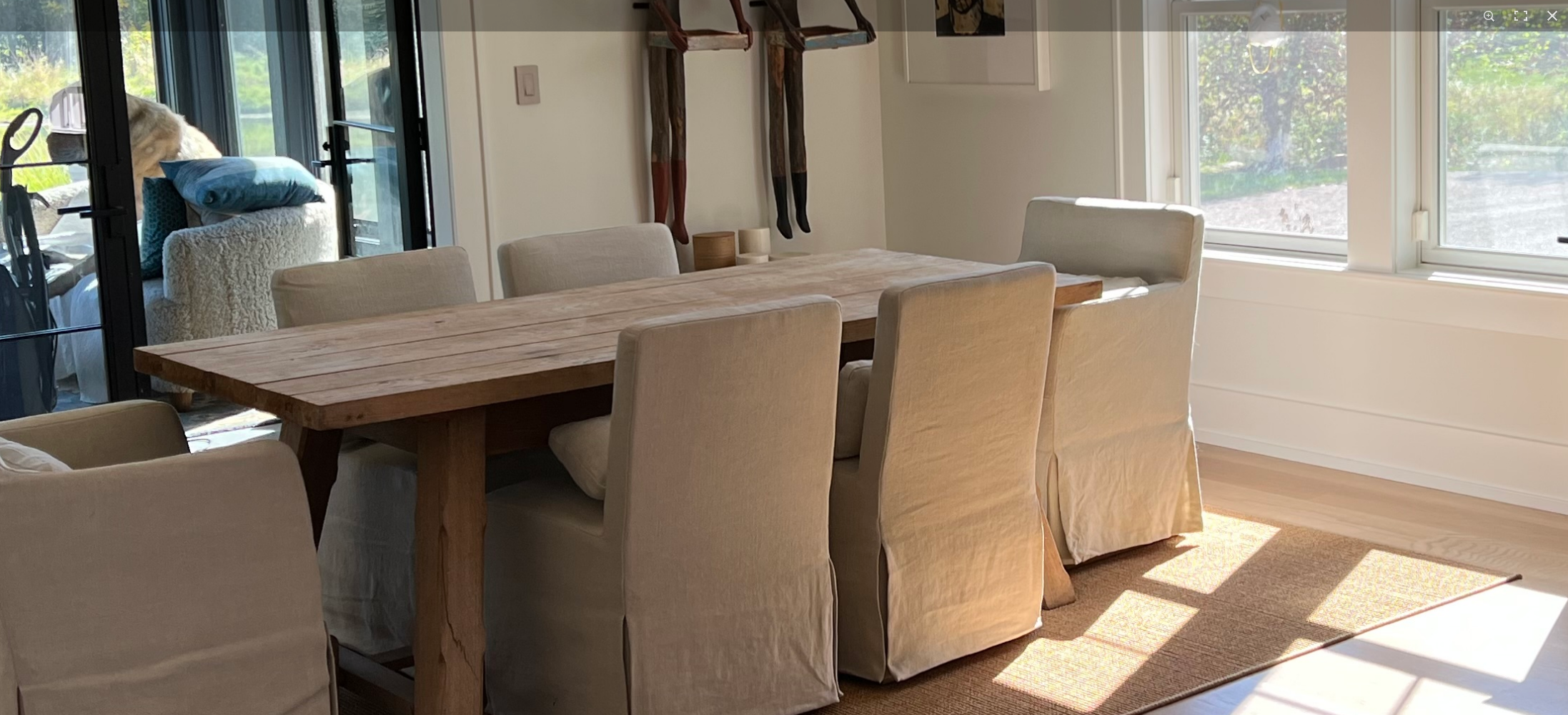
click at [858, 237] on img at bounding box center [949, 270] width 2860 height 2144
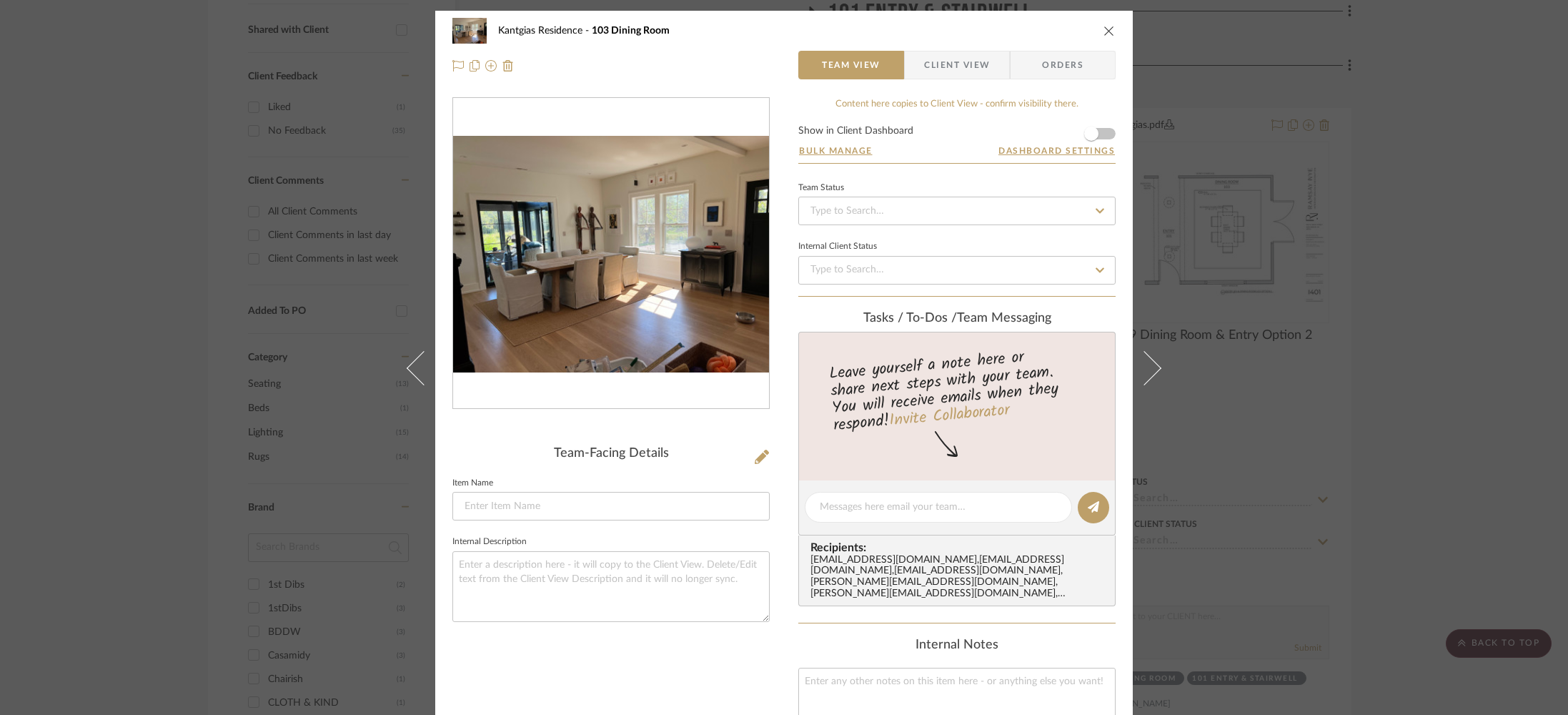
click at [194, 299] on div "Kantgias Residence 103 Dining Room Team View Client View Orders Team-Facing Det…" at bounding box center [784, 357] width 1568 height 715
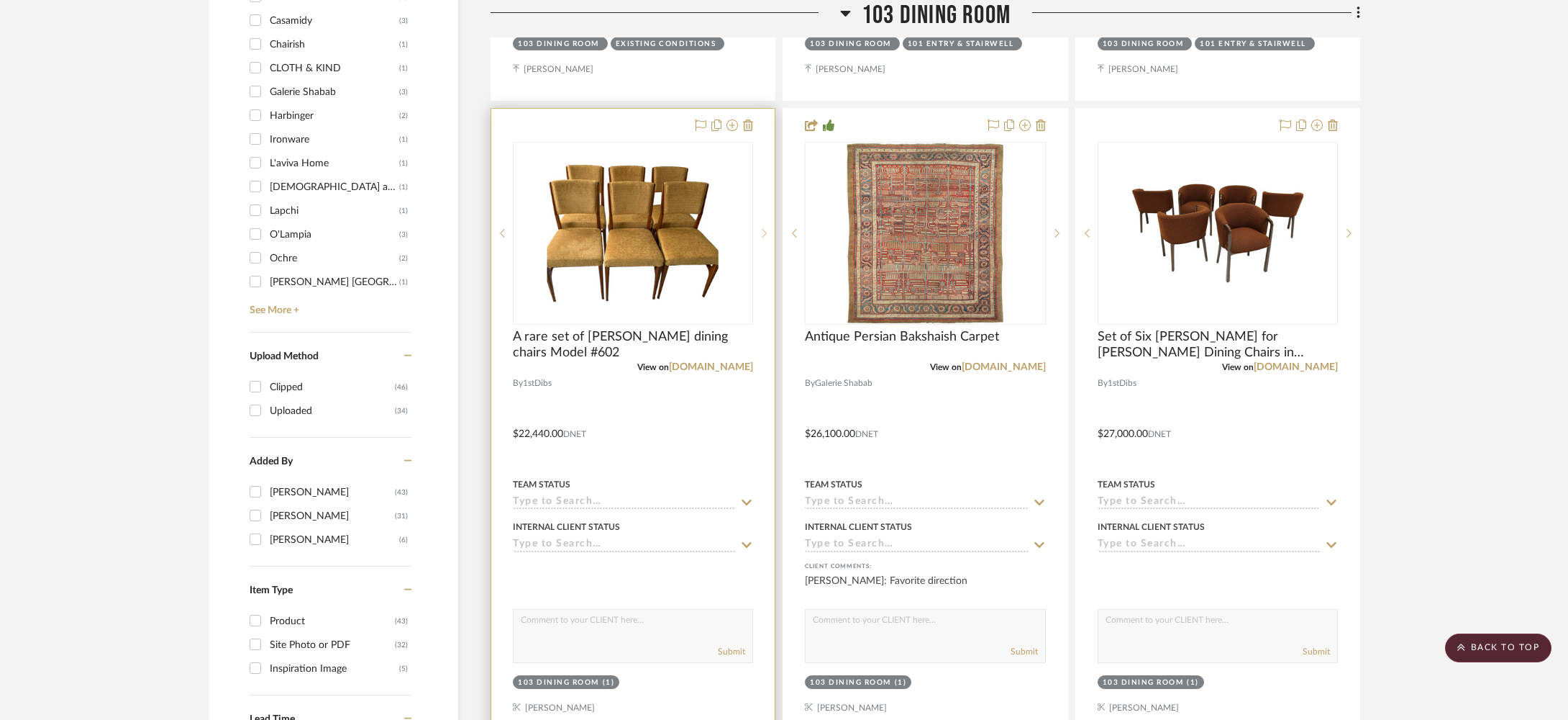
scroll to position [1201, 0]
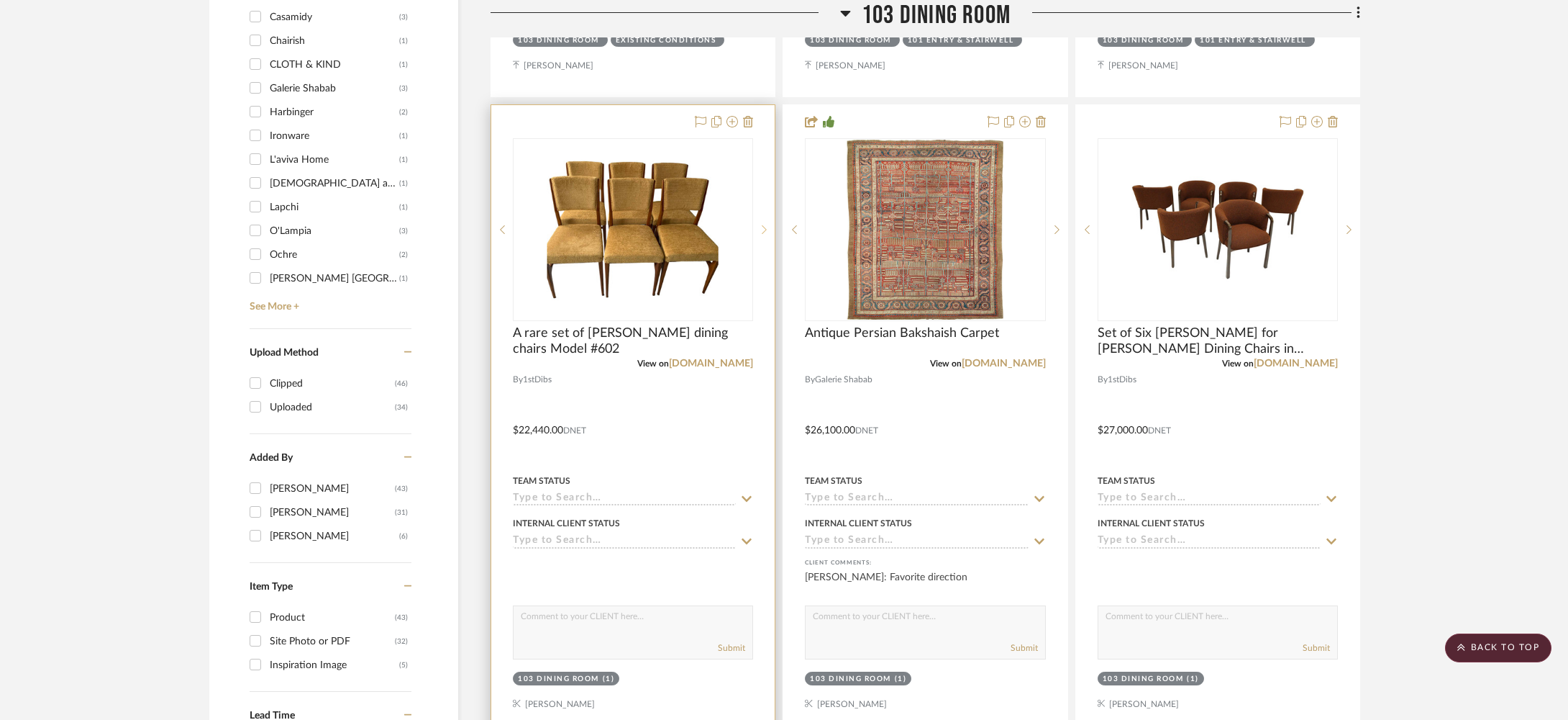
click at [767, 230] on icon at bounding box center [764, 229] width 5 height 10
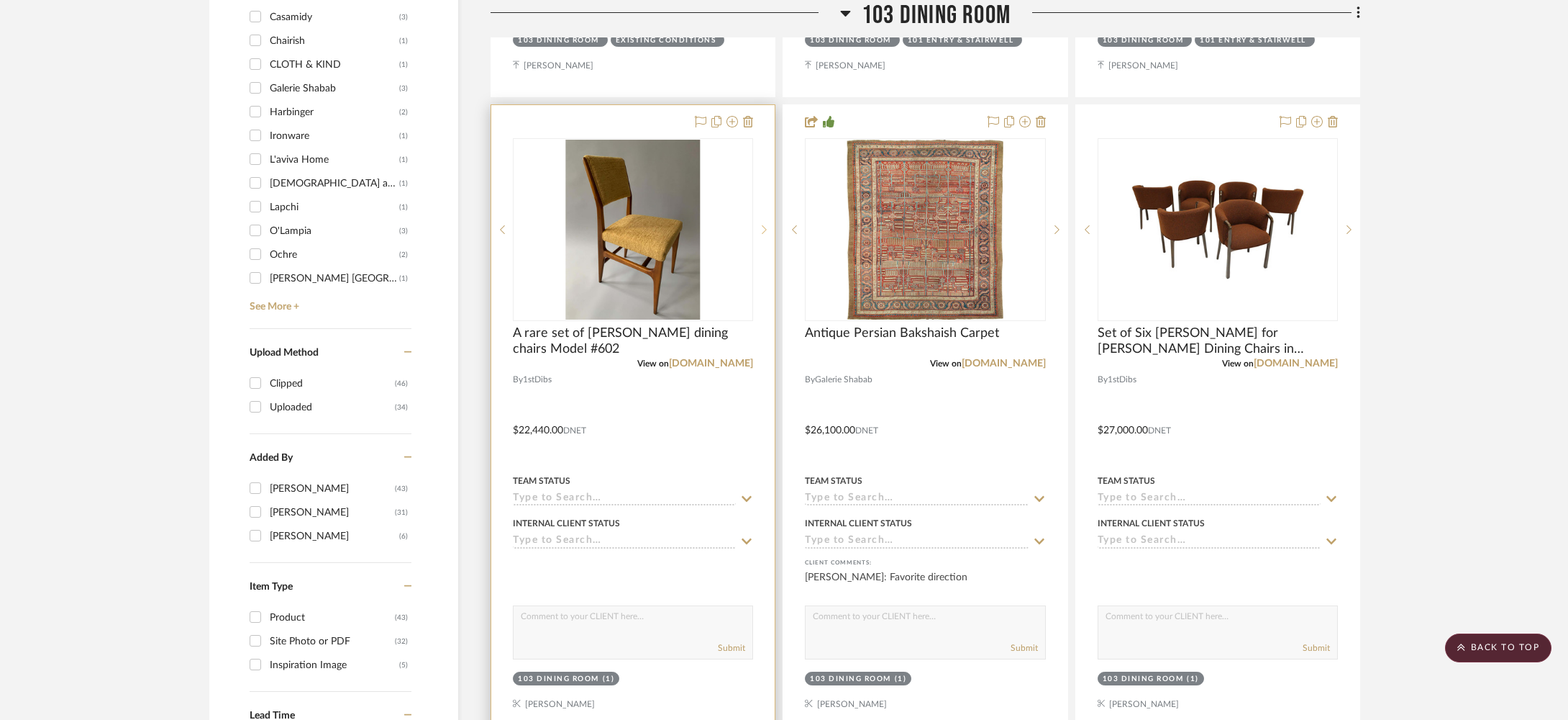
click at [767, 230] on icon at bounding box center [764, 229] width 5 height 10
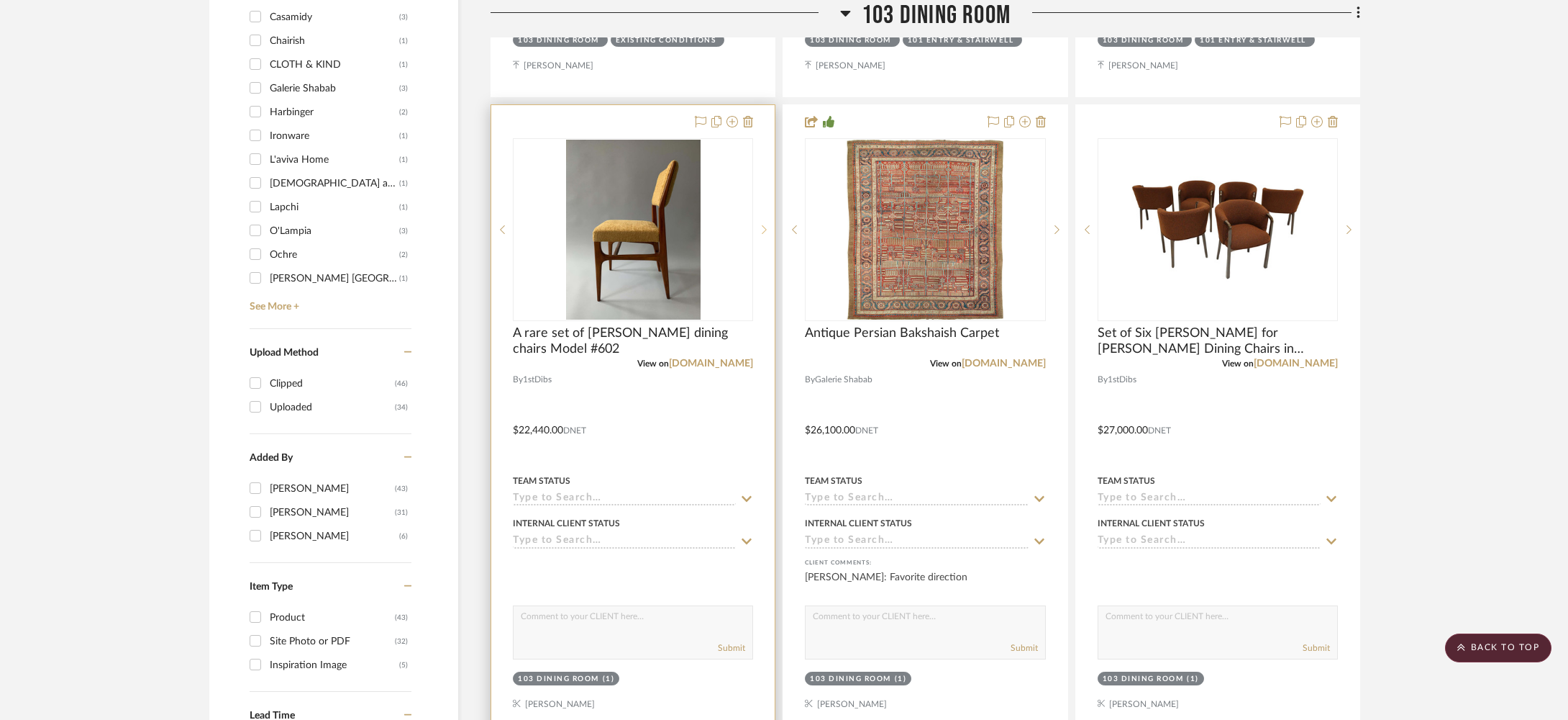
scroll to position [1211, 0]
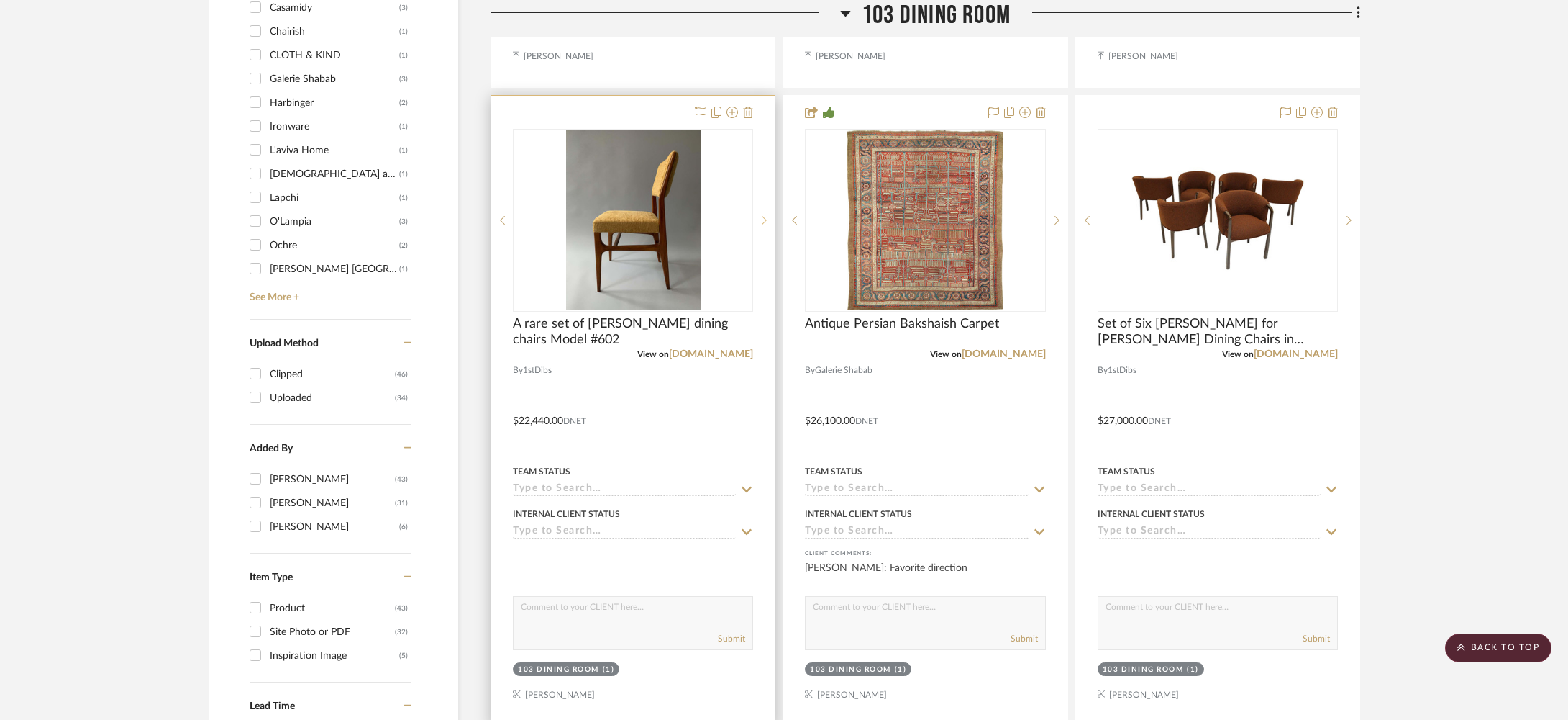
click at [767, 230] on div at bounding box center [764, 219] width 22 height 183
click at [768, 225] on div at bounding box center [764, 219] width 22 height 183
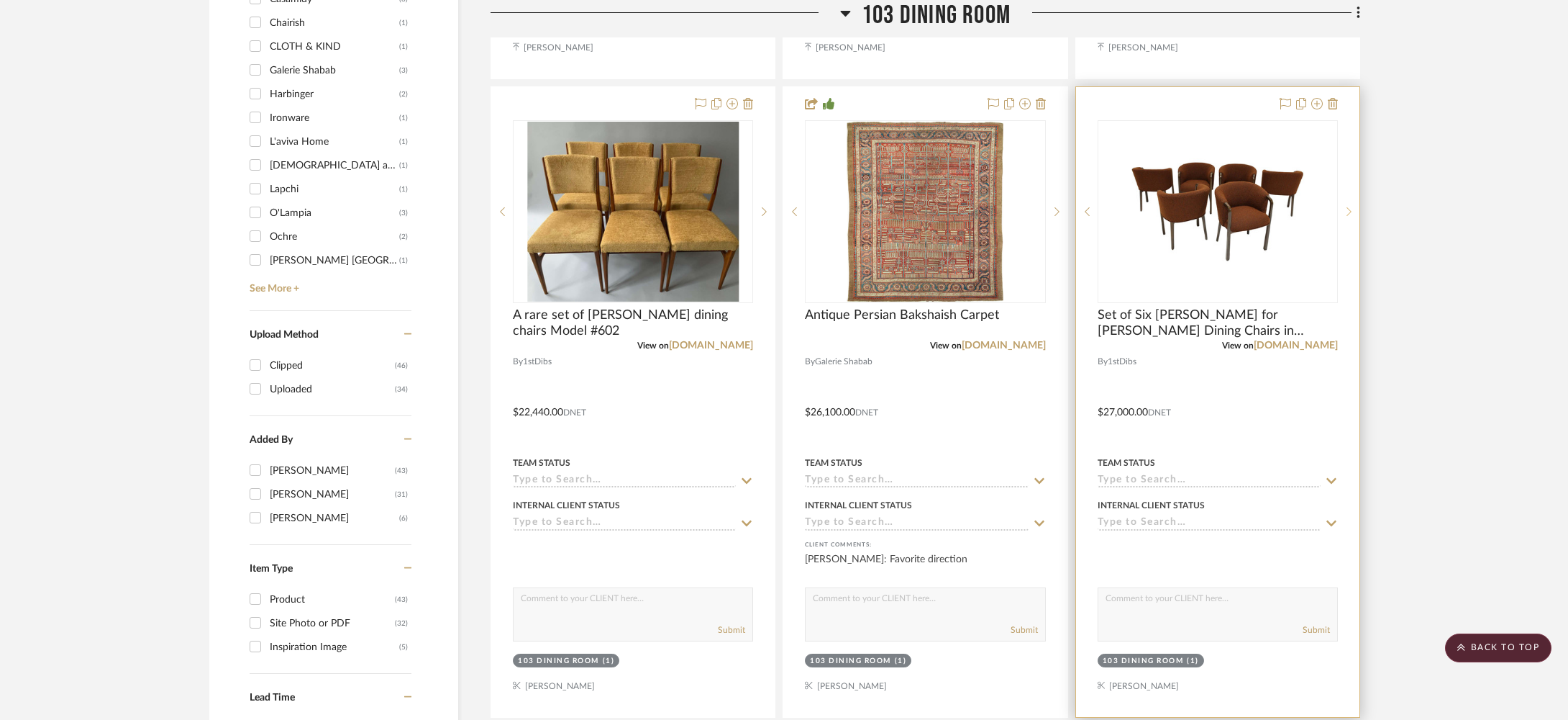
click at [1349, 217] on div at bounding box center [1349, 212] width 22 height 183
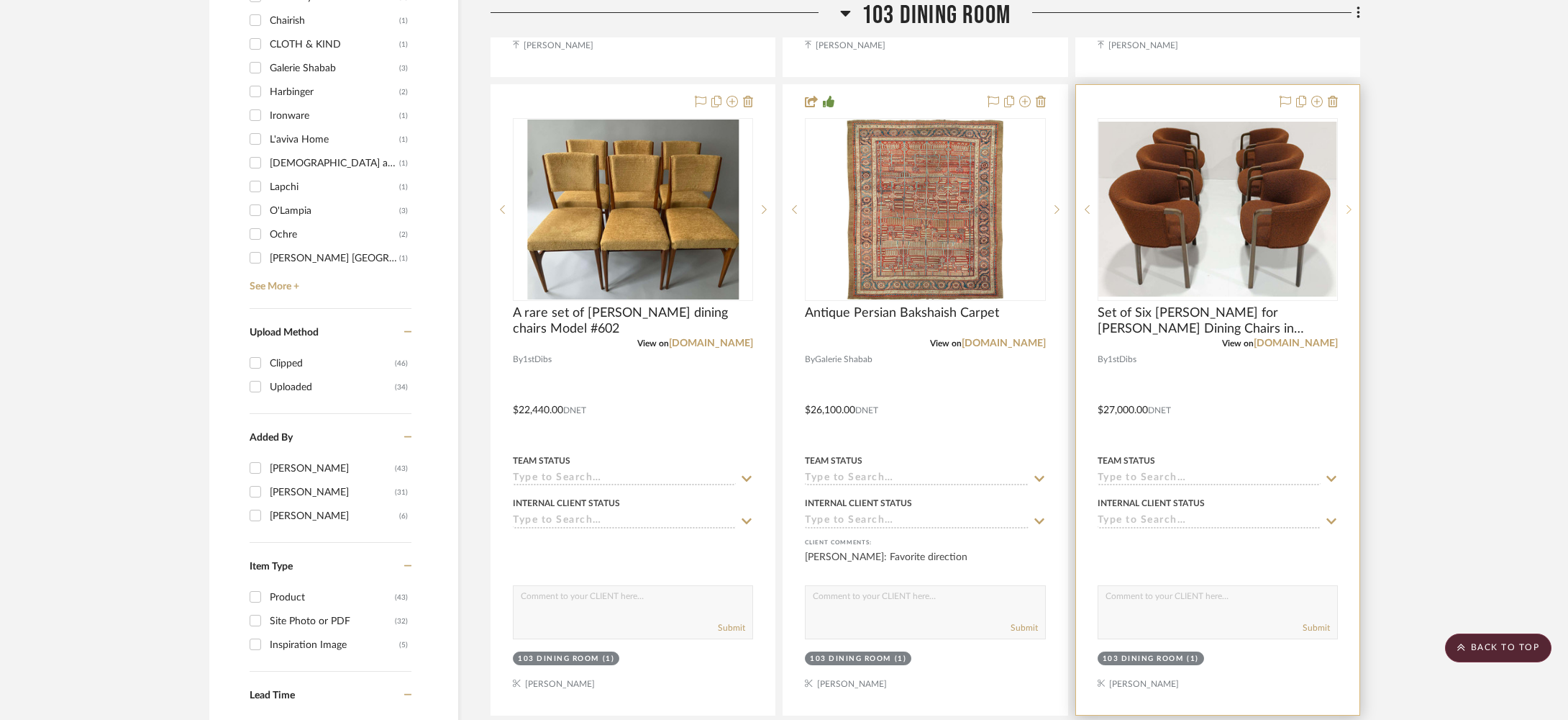
scroll to position [1222, 0]
click at [1347, 207] on icon at bounding box center [1349, 210] width 5 height 10
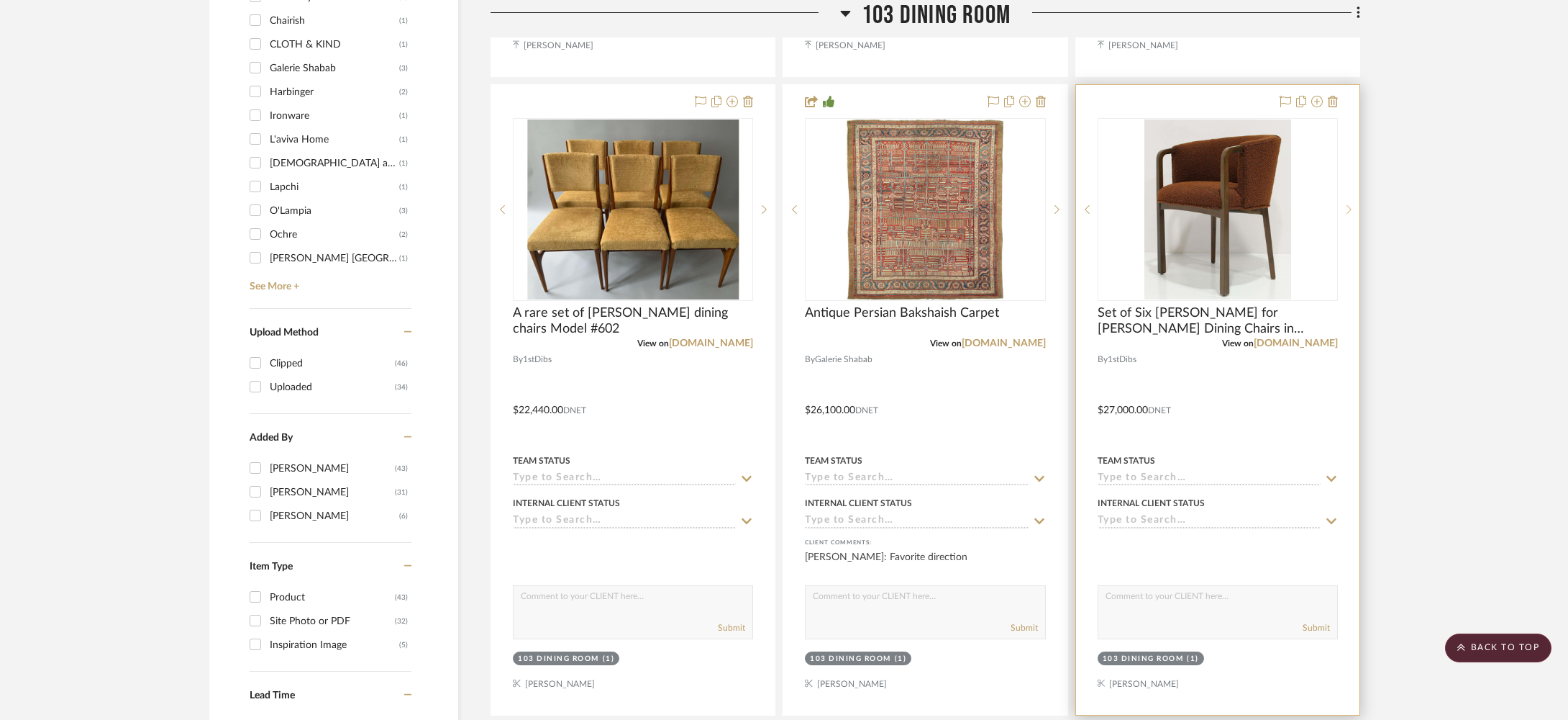
click at [1347, 207] on icon at bounding box center [1349, 210] width 5 height 10
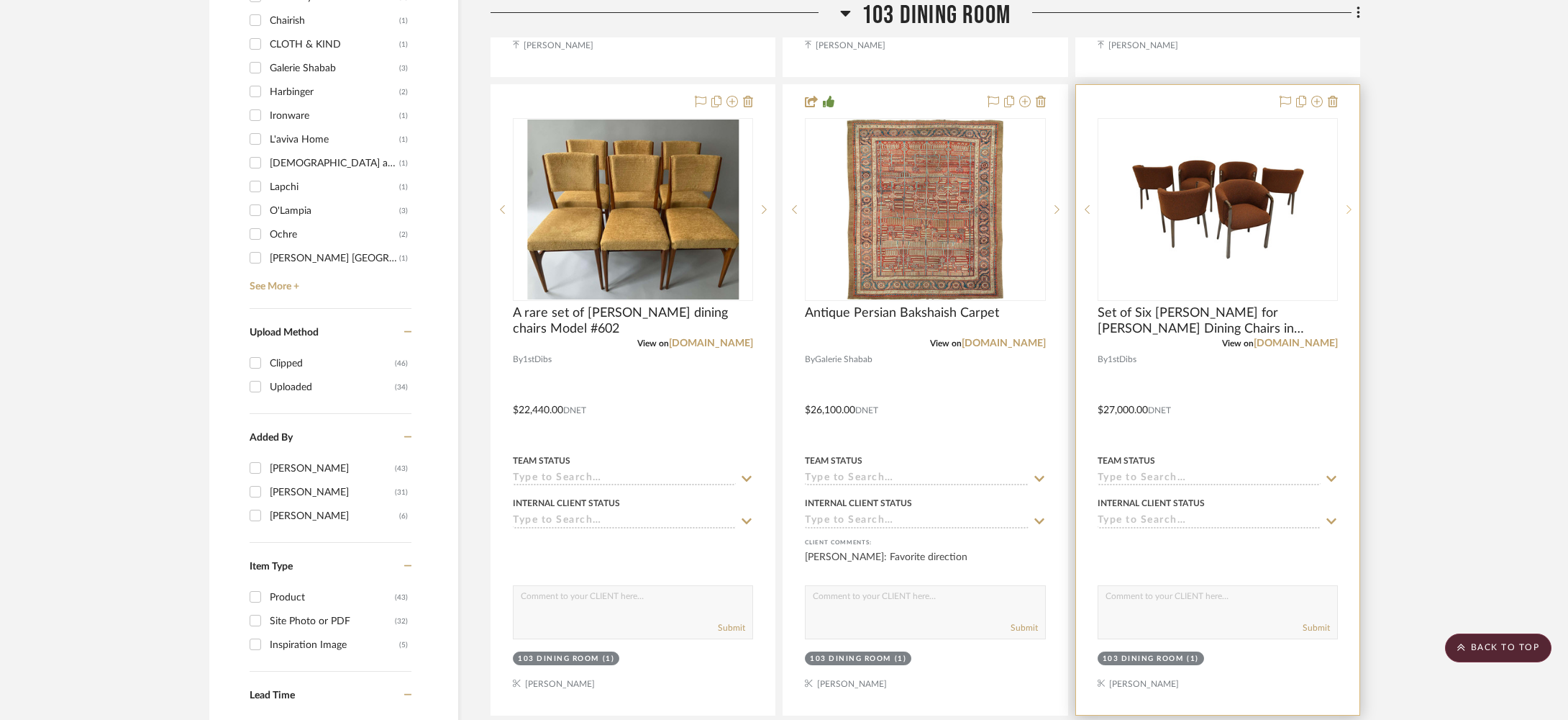
click at [1347, 207] on icon at bounding box center [1349, 210] width 5 height 10
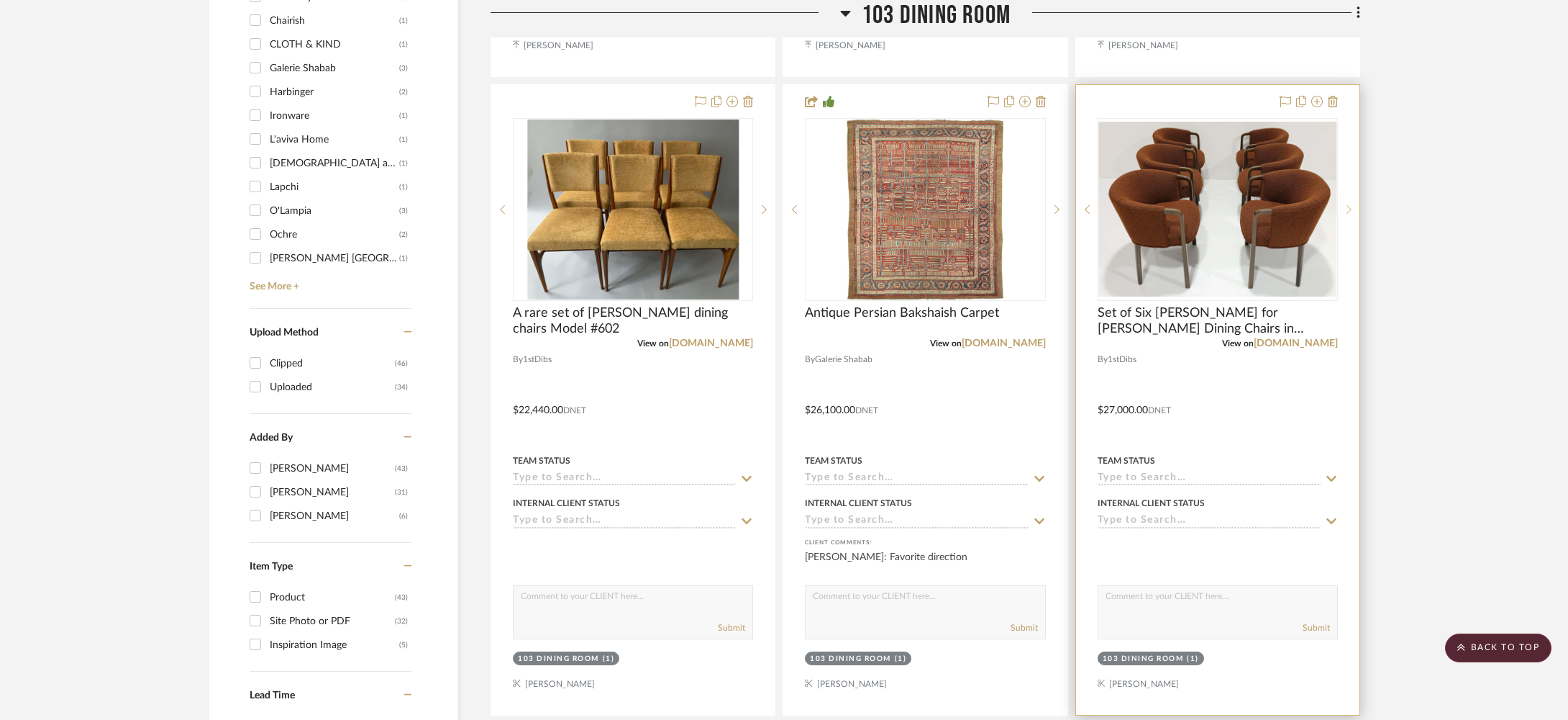
click at [1347, 207] on icon at bounding box center [1349, 210] width 5 height 10
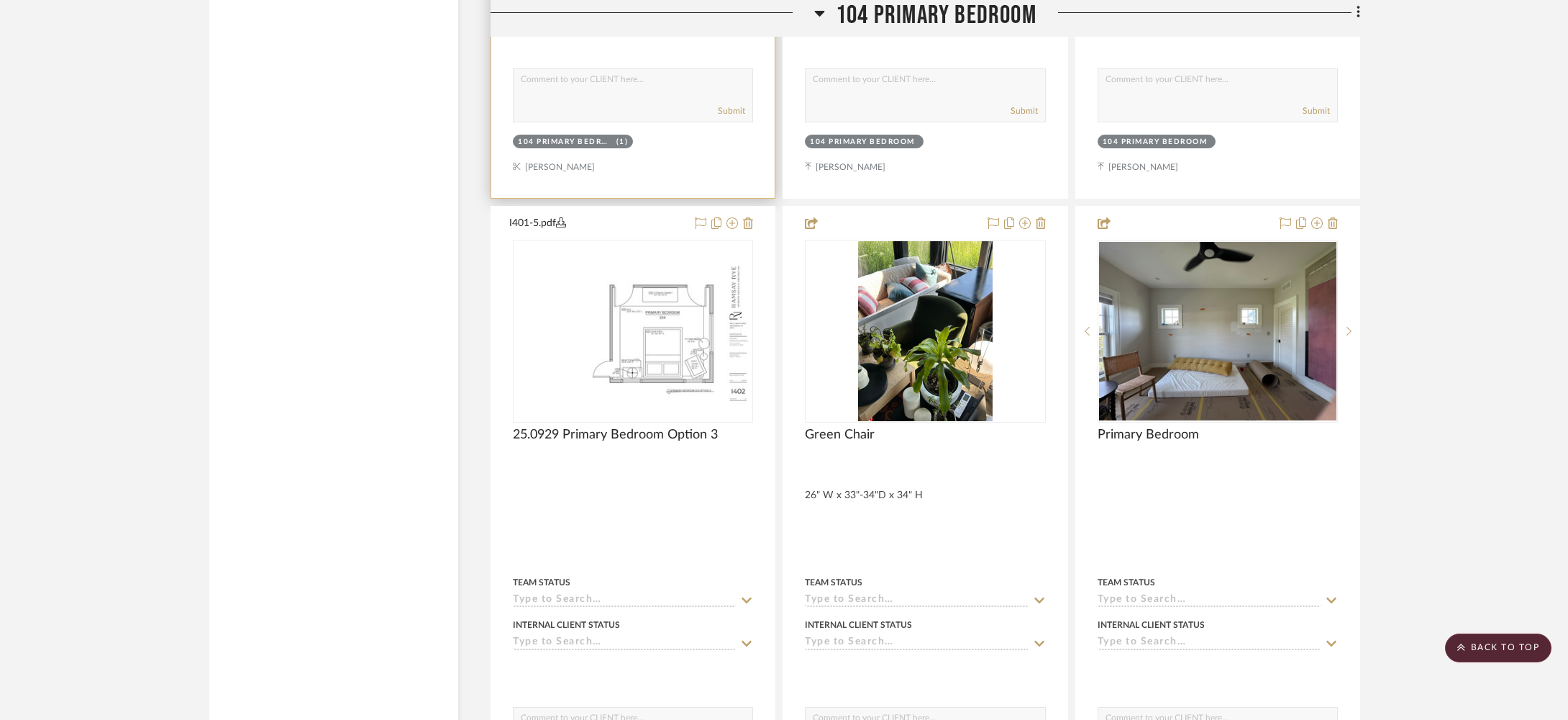
scroll to position [3138, 0]
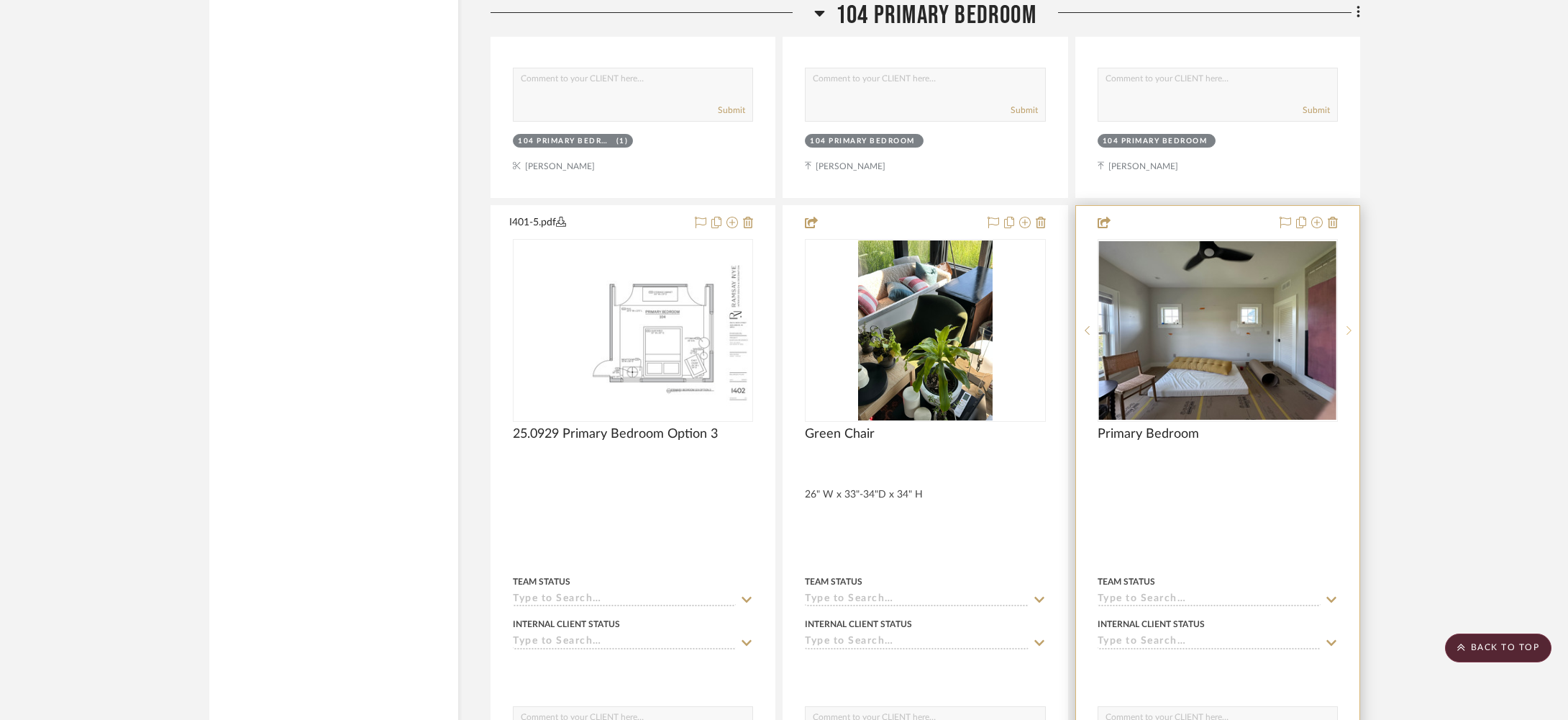
click at [1354, 318] on div at bounding box center [1349, 330] width 22 height 183
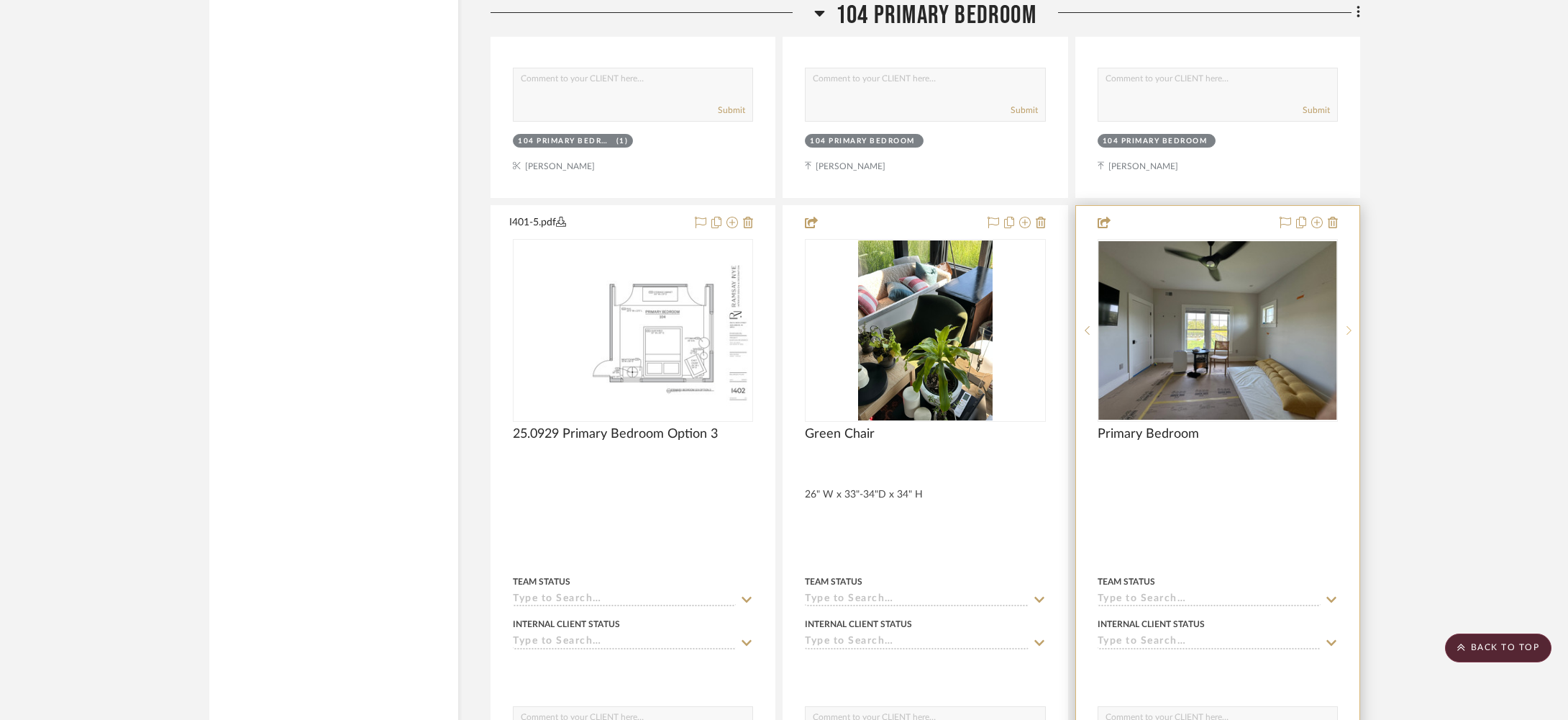
click at [1354, 318] on div at bounding box center [1349, 330] width 22 height 183
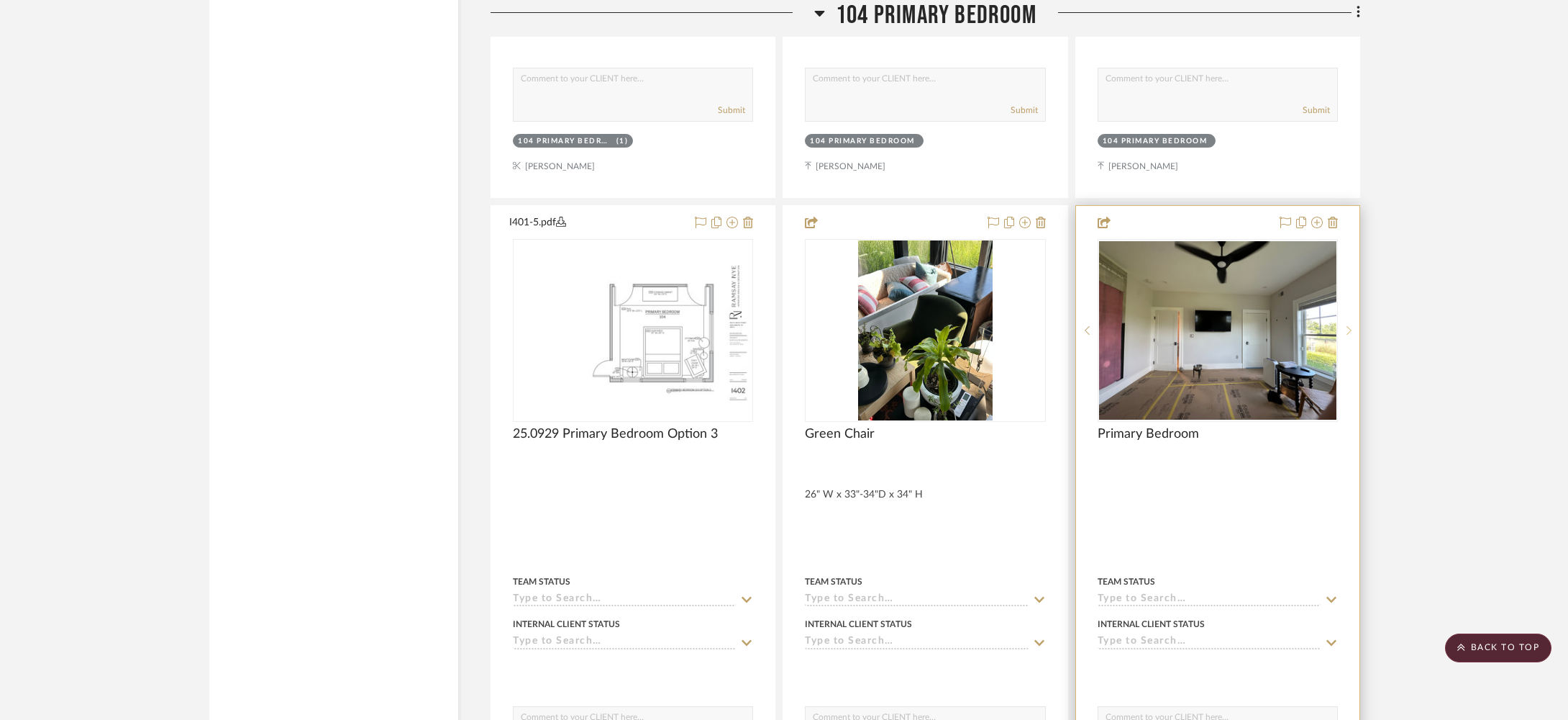
click at [1354, 318] on div at bounding box center [1349, 330] width 22 height 183
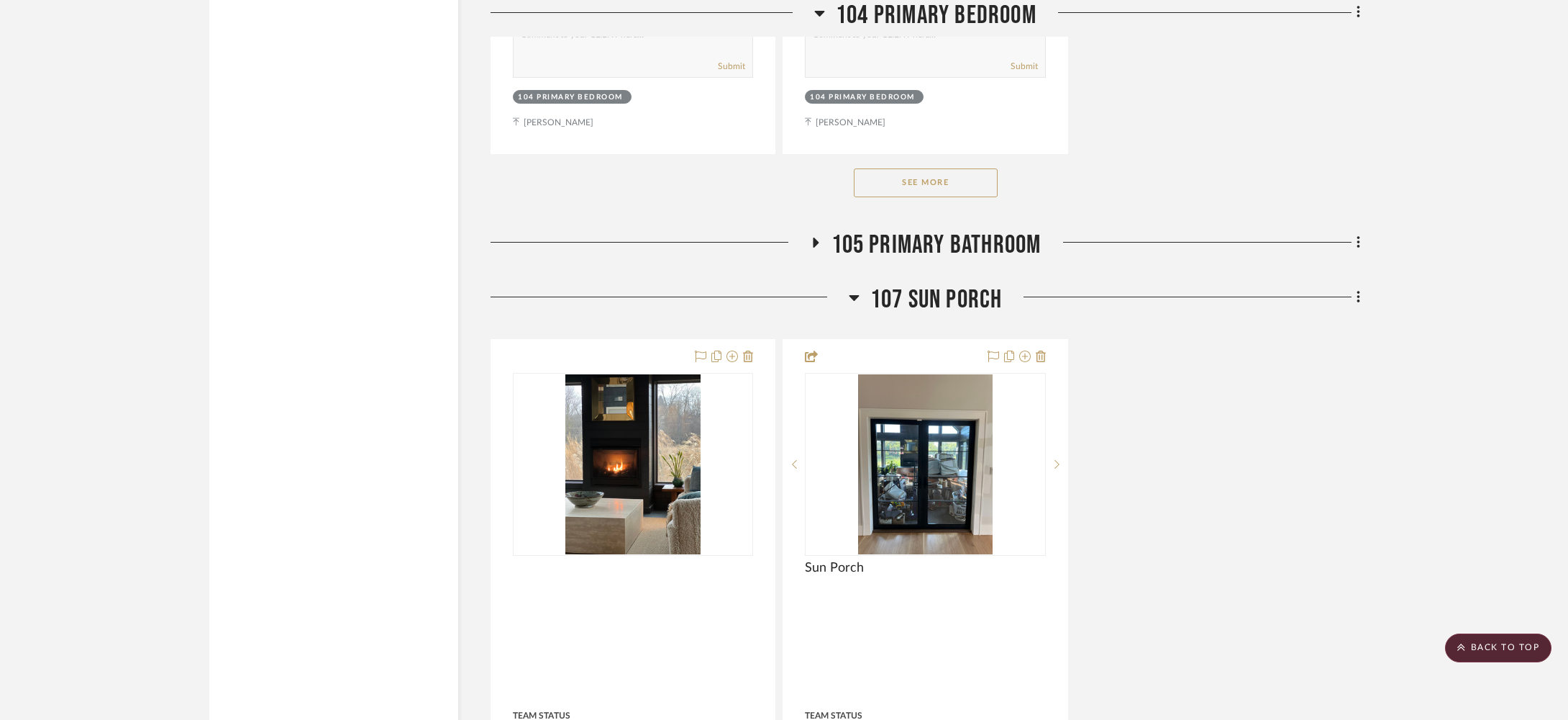
scroll to position [4637, 0]
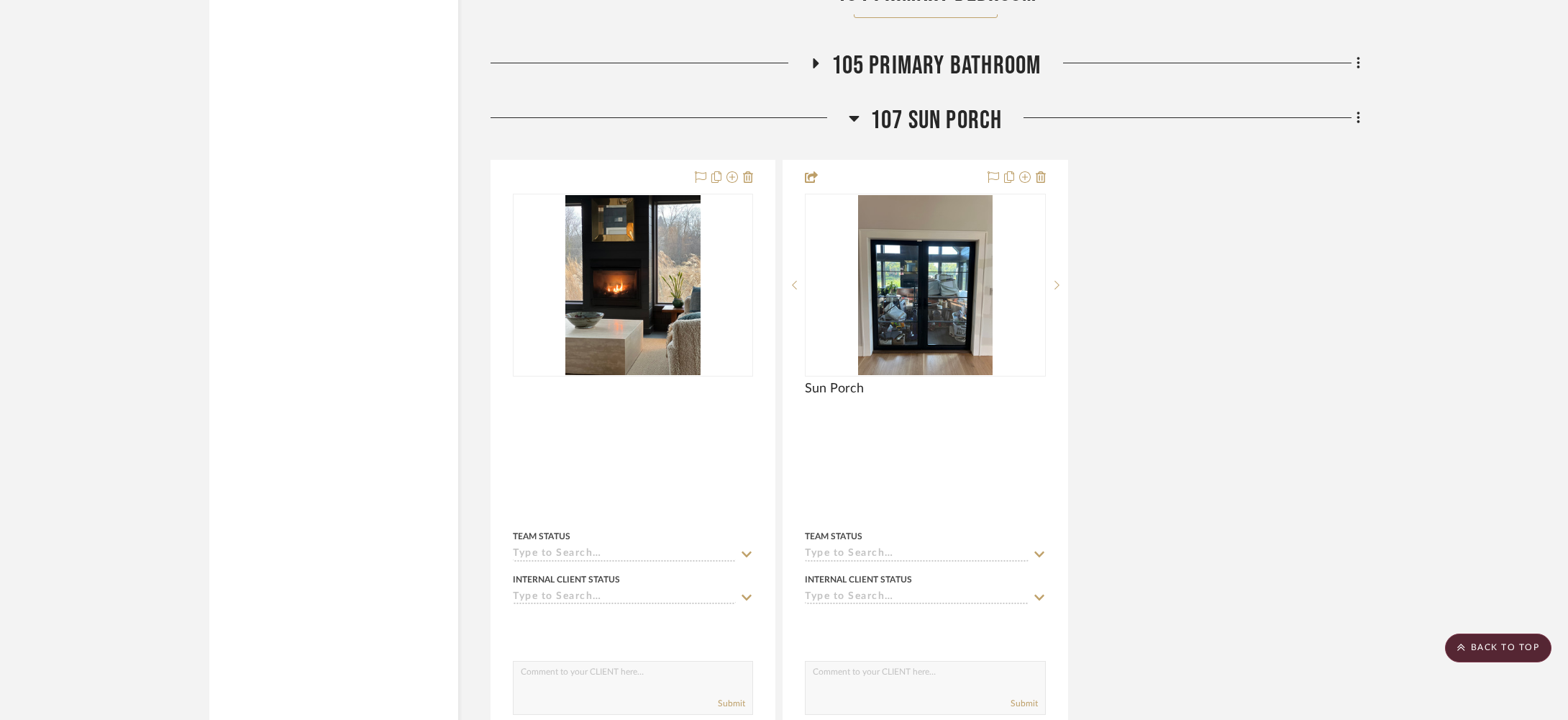
click at [942, 105] on span "107 Sun Porch" at bounding box center [936, 120] width 132 height 31
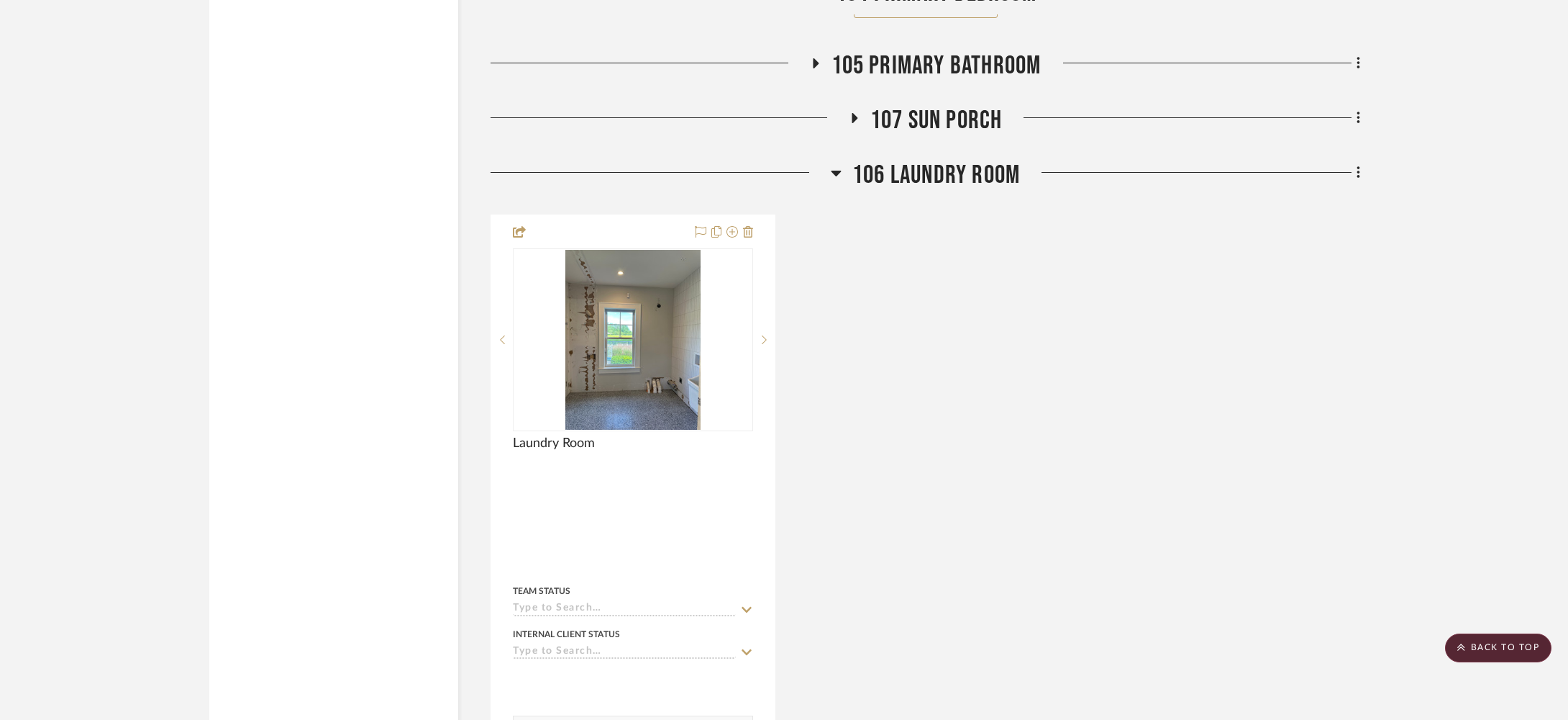
click at [906, 167] on span "106 Laundry Room" at bounding box center [935, 175] width 167 height 31
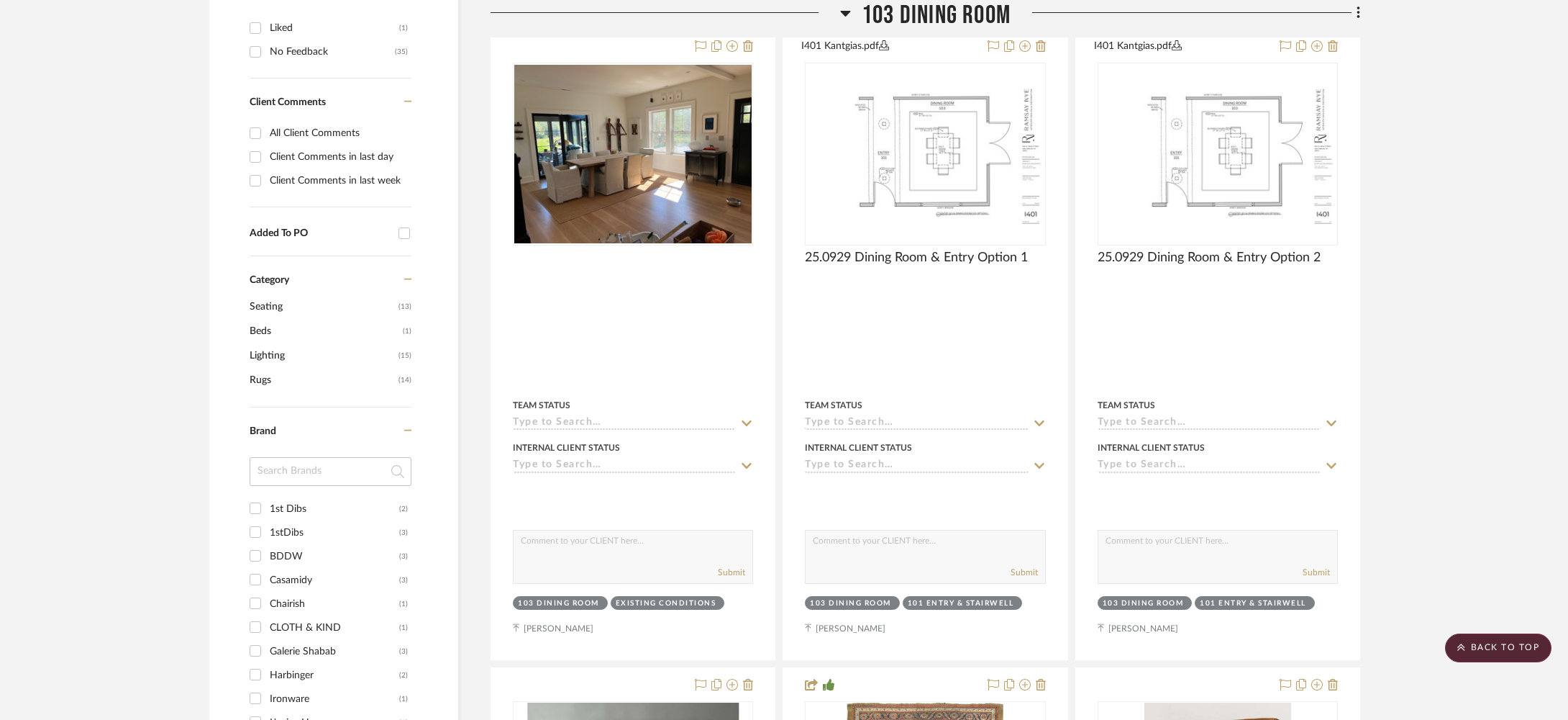
scroll to position [0, 0]
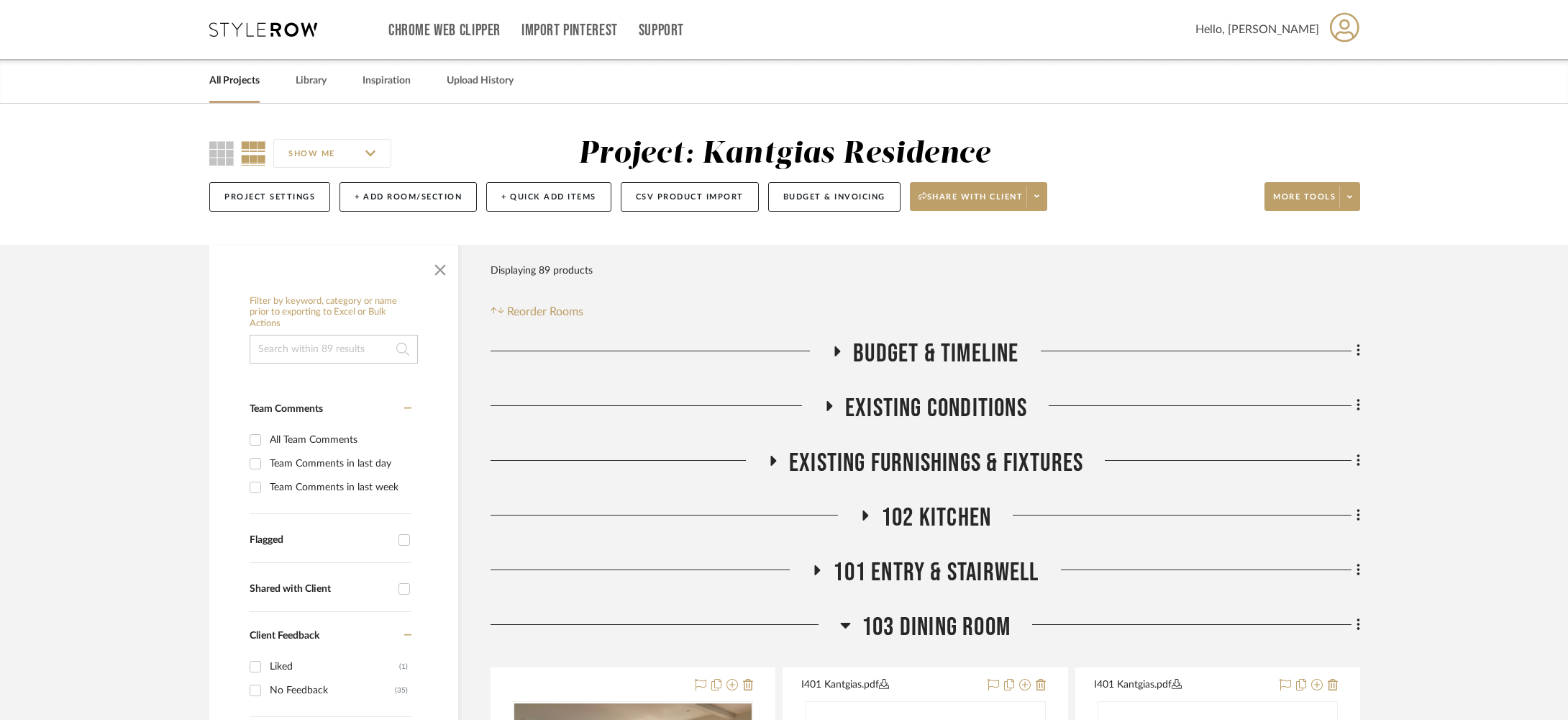
click at [226, 76] on link "All Projects" at bounding box center [234, 81] width 50 height 20
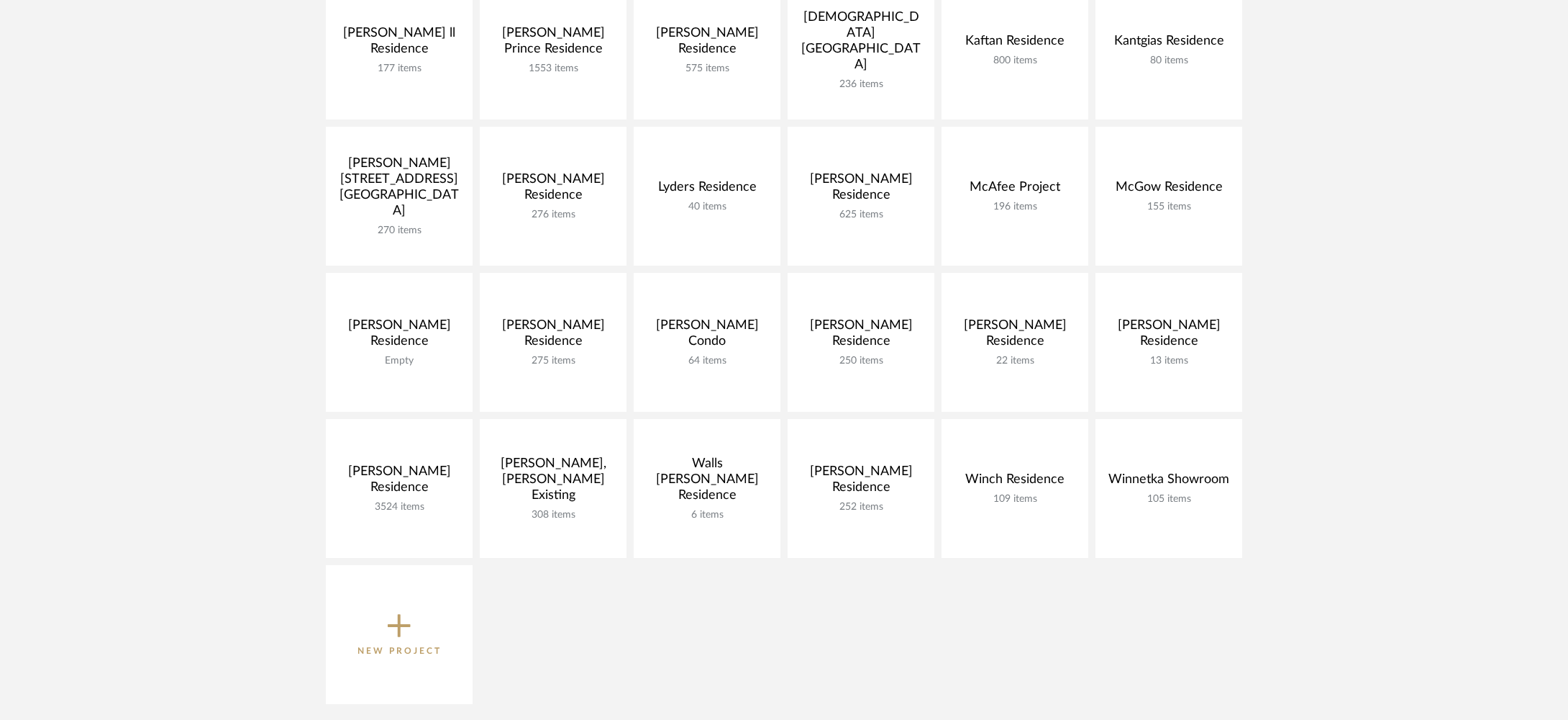
scroll to position [596, 0]
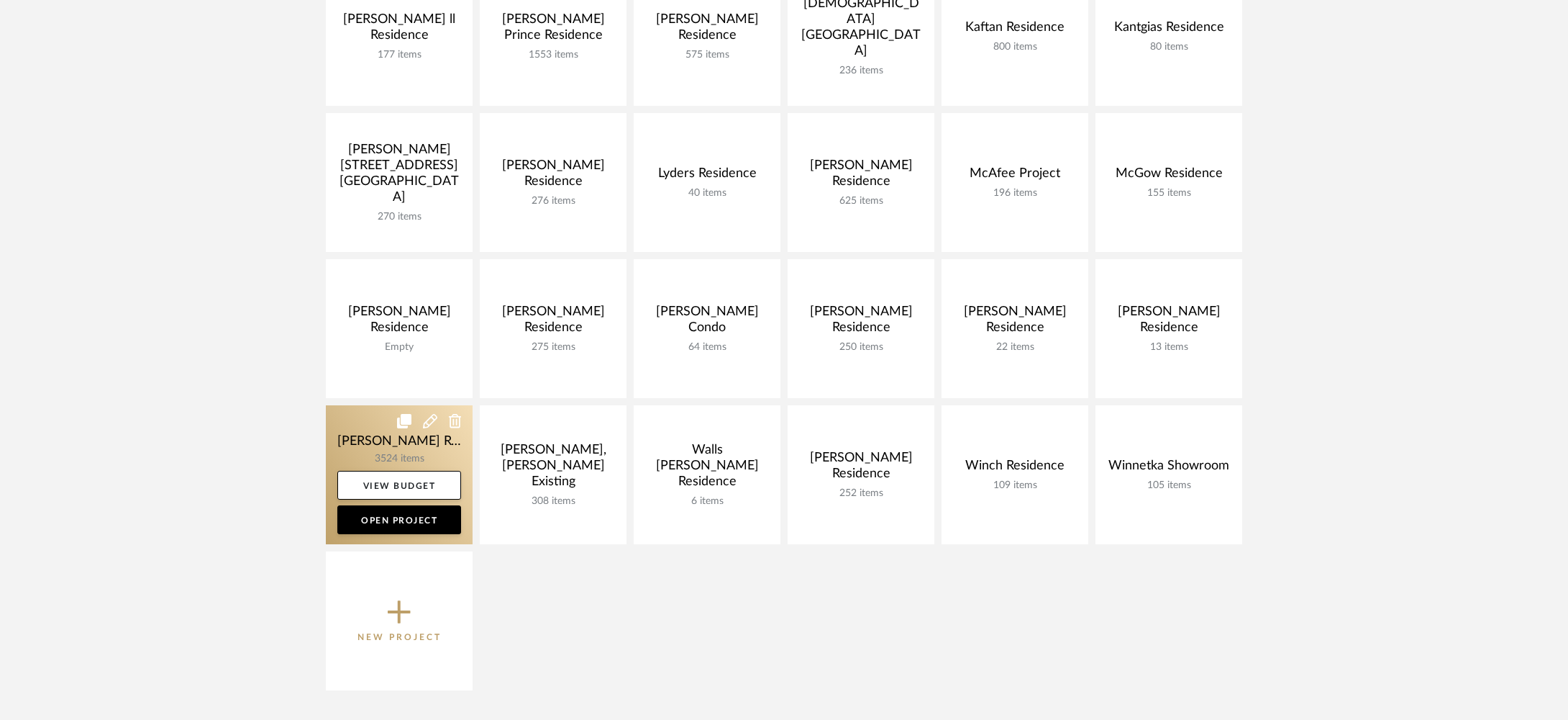
click at [364, 430] on link at bounding box center [400, 475] width 147 height 139
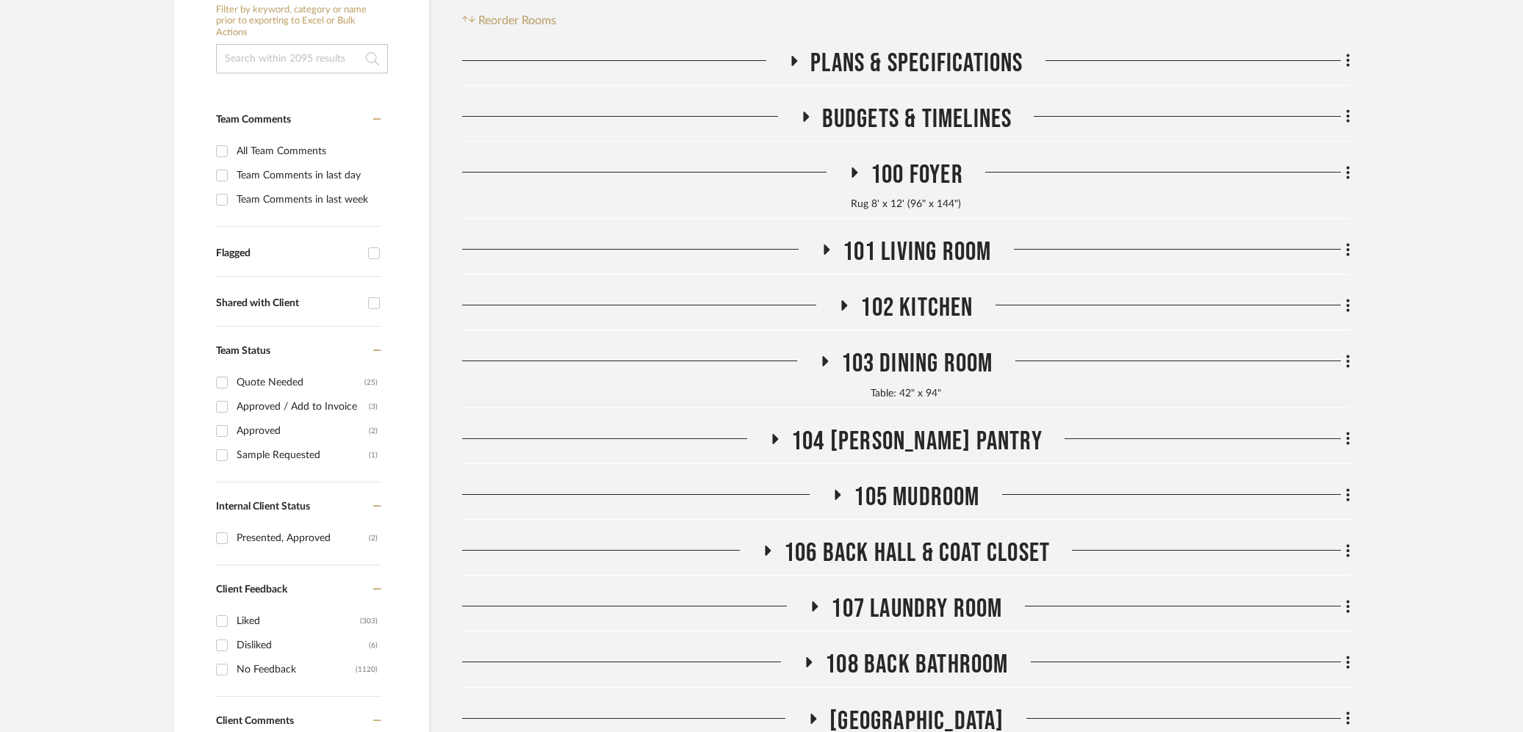
scroll to position [507, 0]
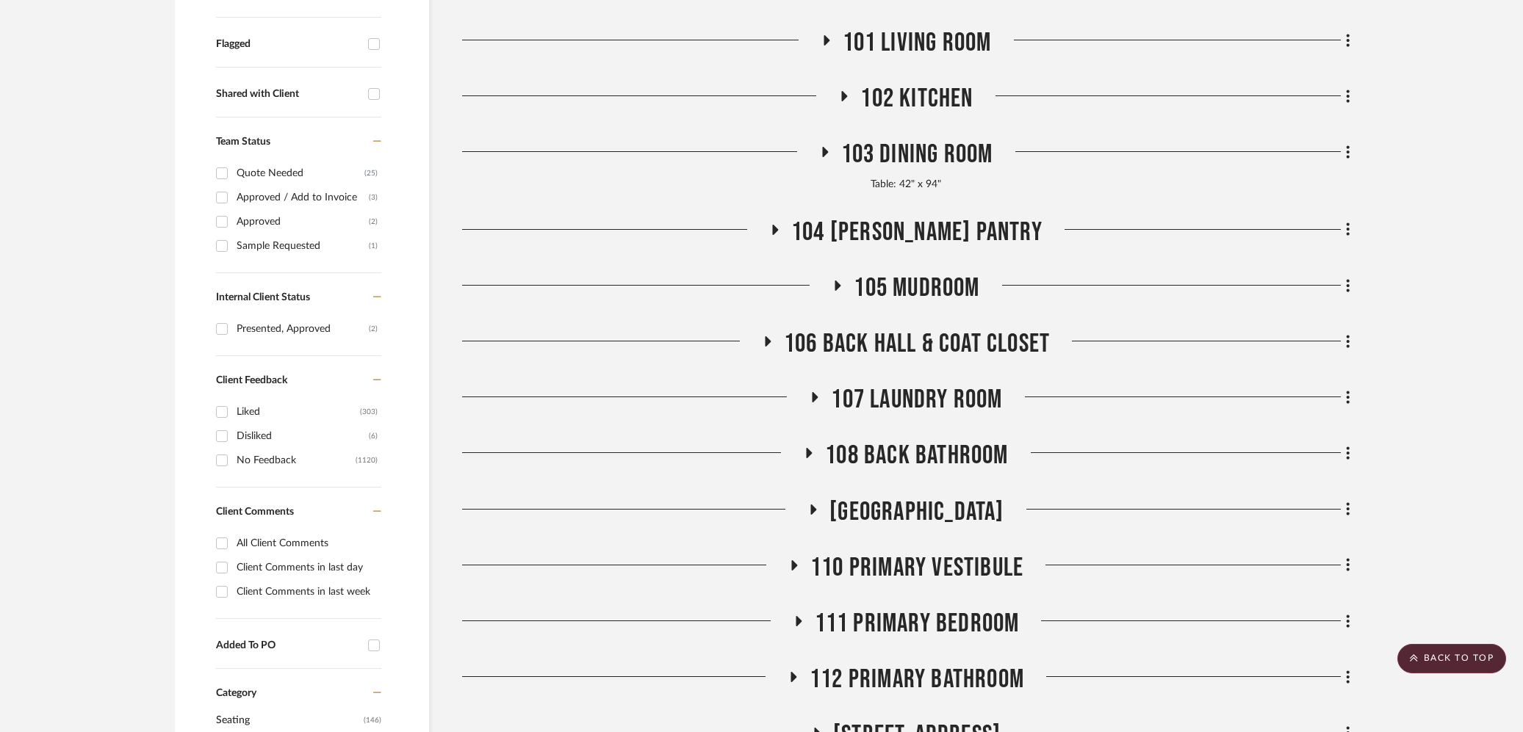
click at [913, 454] on span "108 Back Bathroom" at bounding box center [916, 456] width 183 height 32
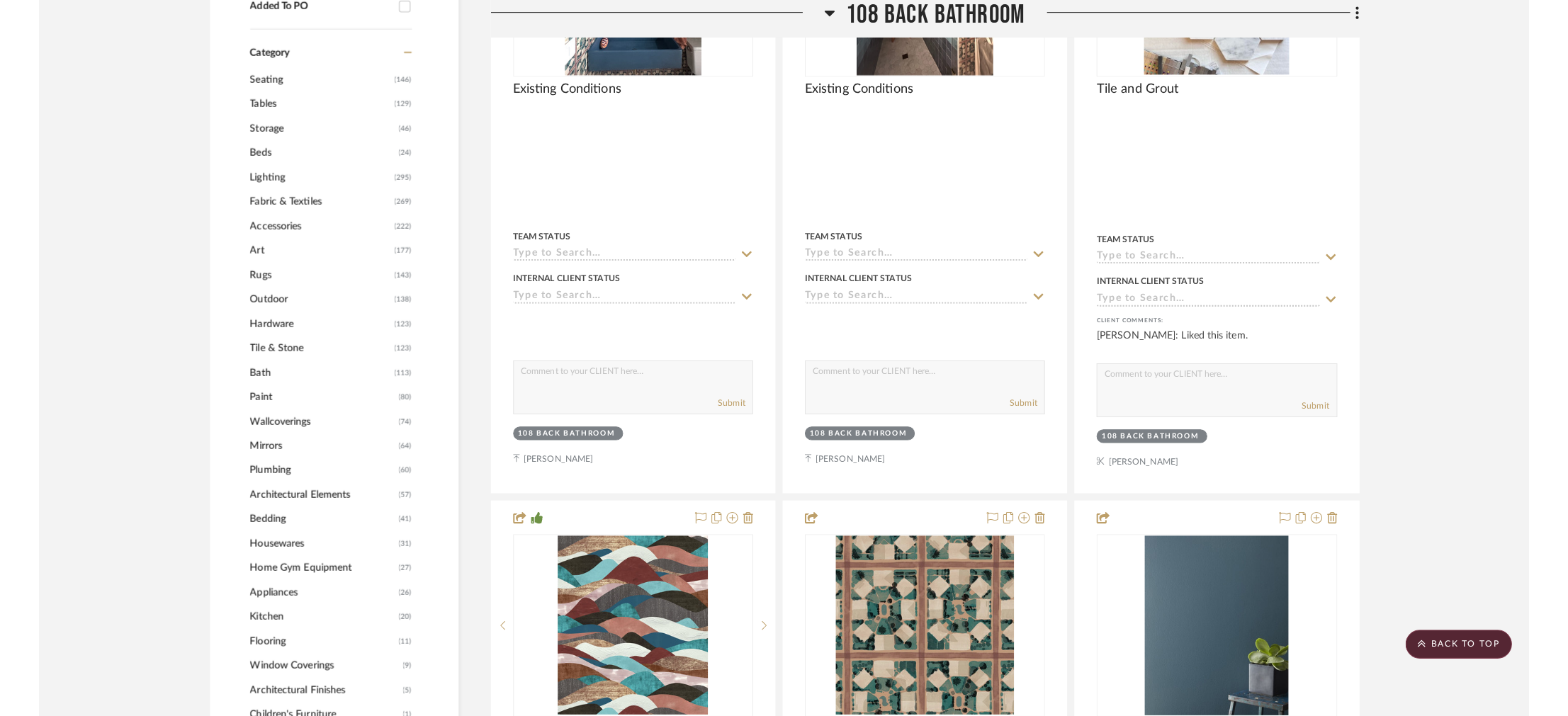
scroll to position [1677, 0]
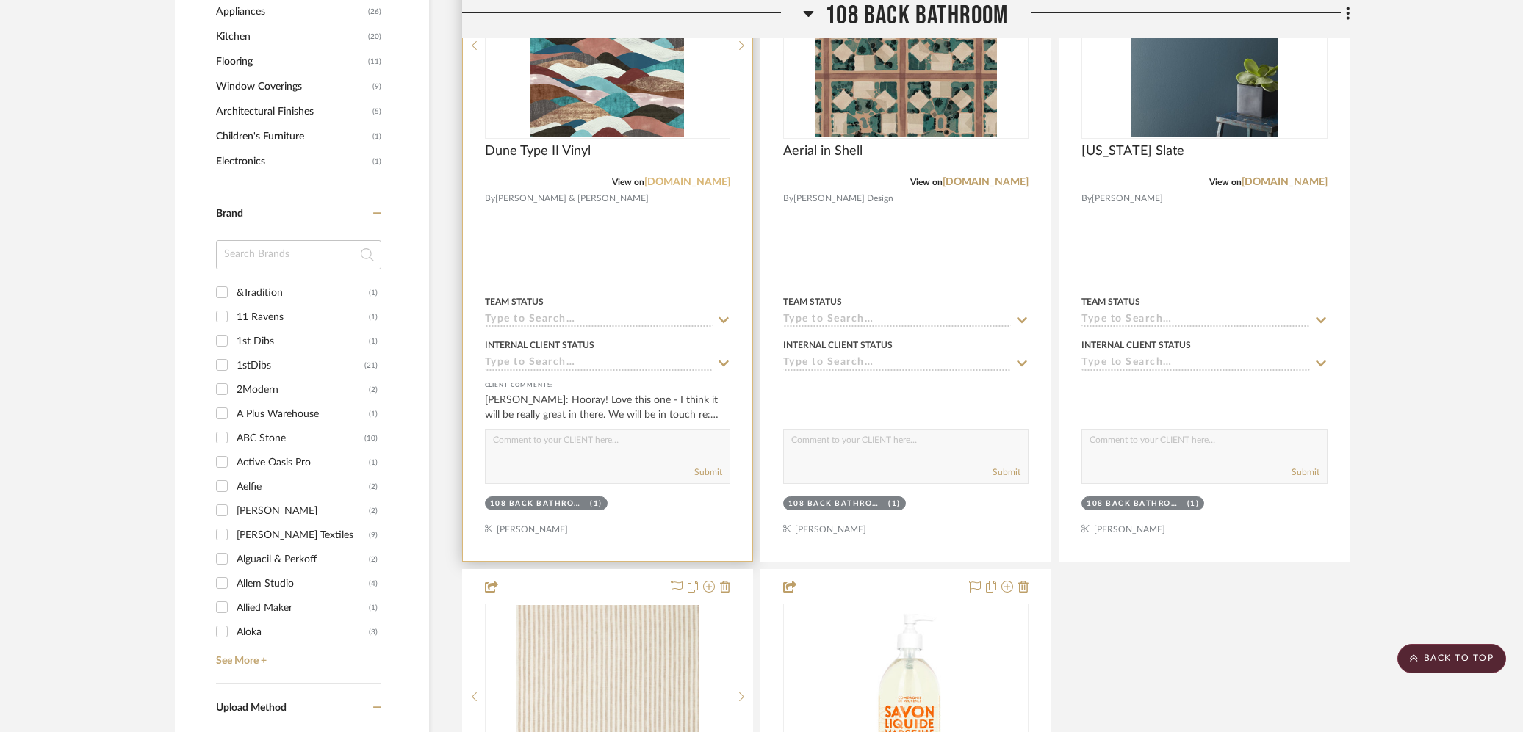
click at [671, 180] on link "[DOMAIN_NAME]" at bounding box center [687, 182] width 86 height 10
